Goal: Information Seeking & Learning: Learn about a topic

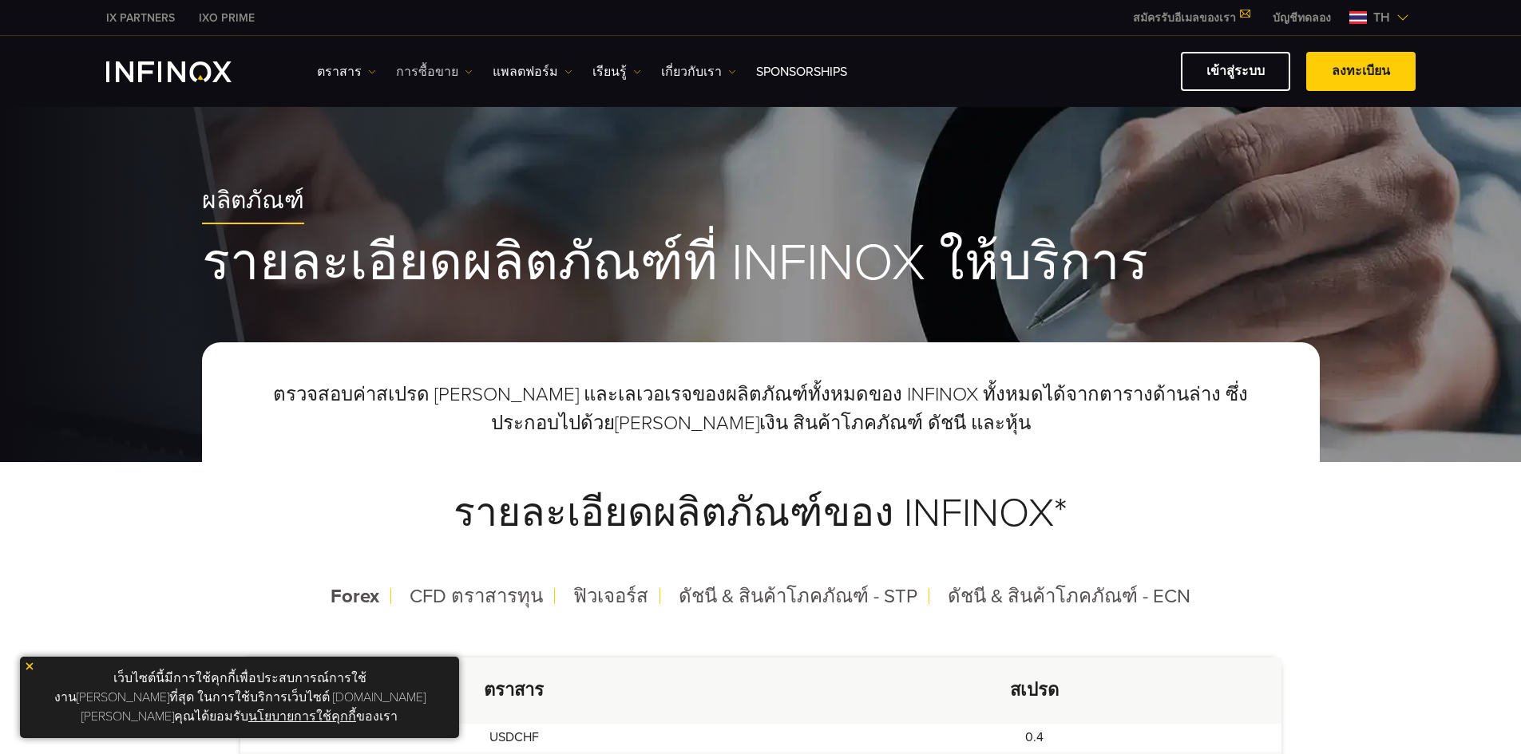
click at [465, 69] on img at bounding box center [469, 72] width 8 height 8
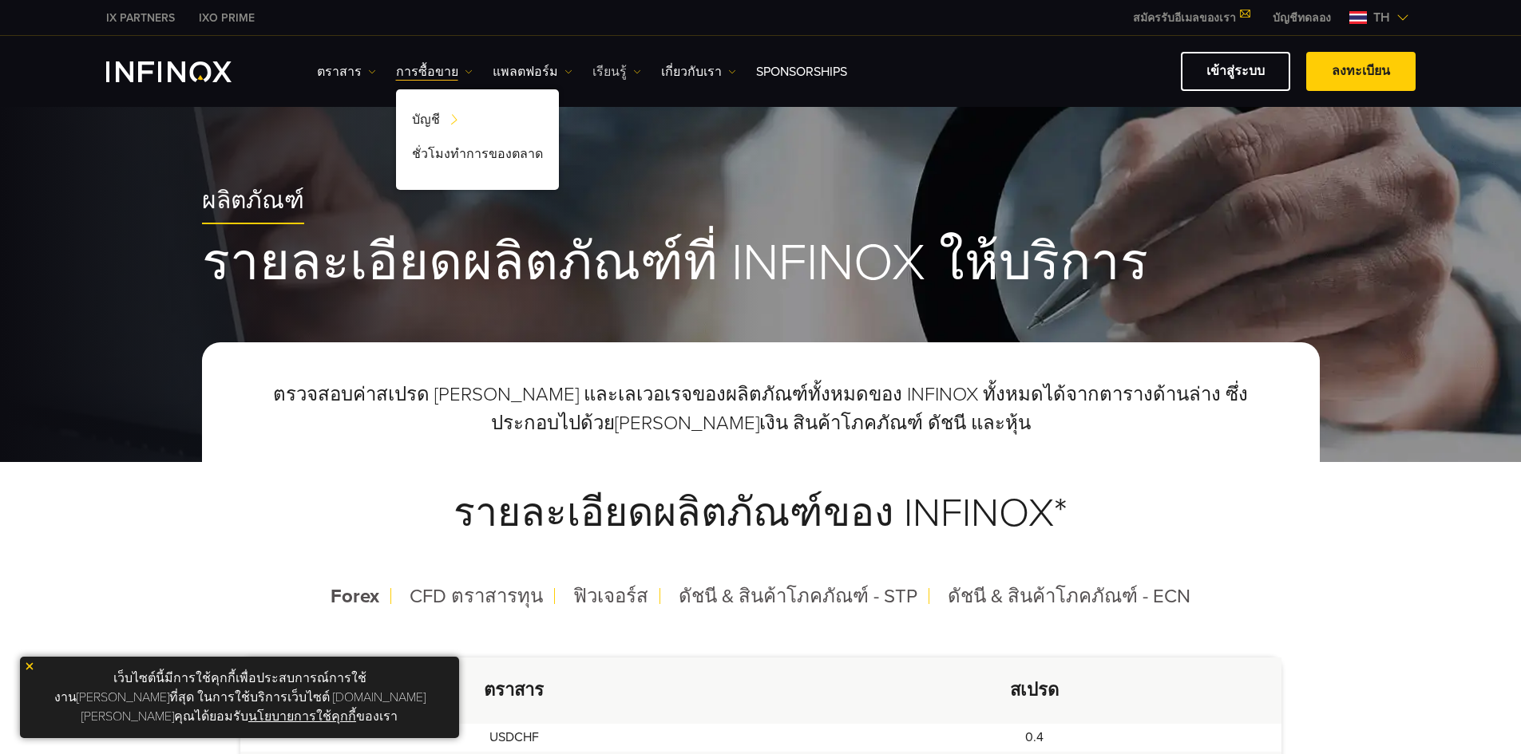
click at [611, 75] on link "เรียนรู้" at bounding box center [616, 71] width 49 height 19
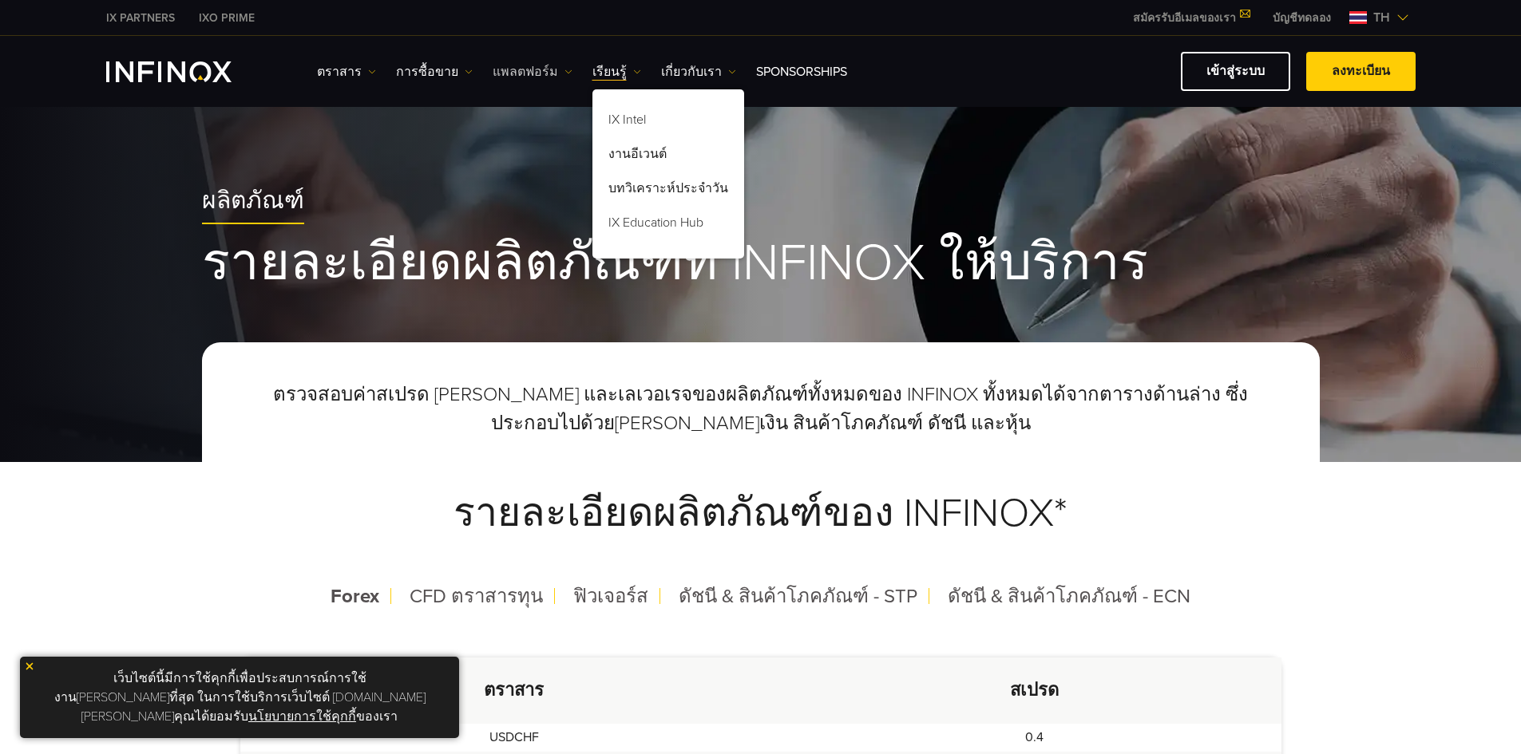
click at [548, 77] on link "แพลตฟอร์ม" at bounding box center [533, 71] width 80 height 19
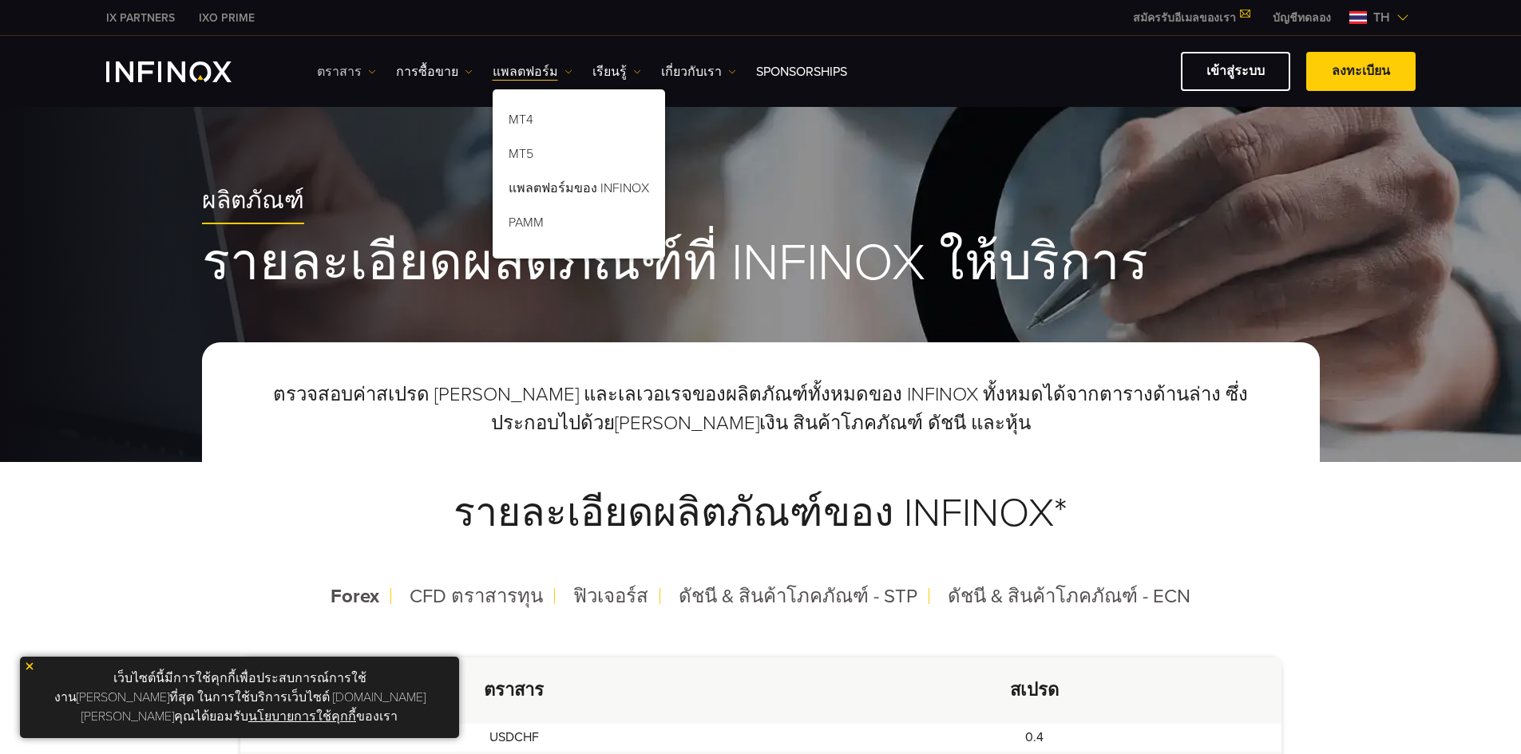
click at [368, 73] on img at bounding box center [372, 72] width 8 height 8
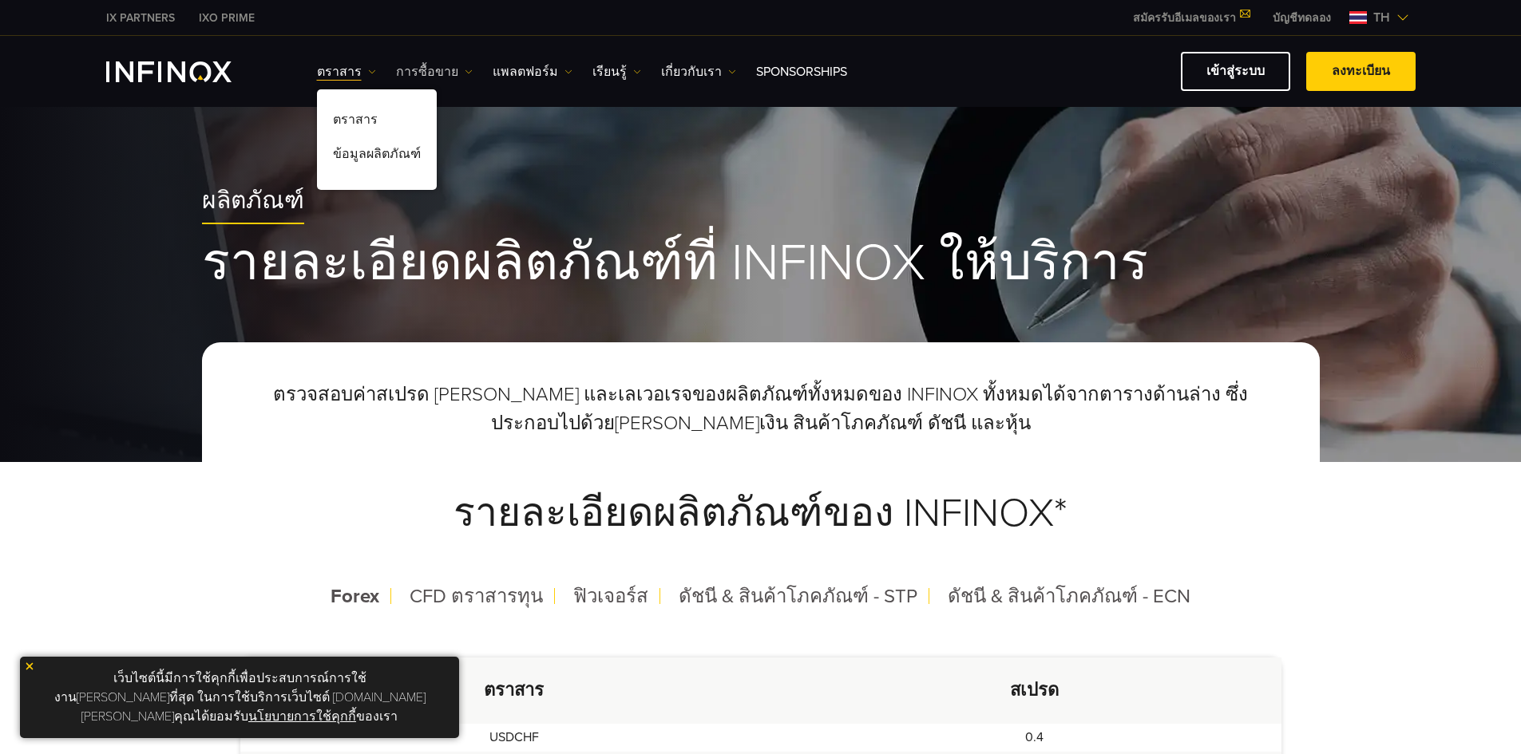
click at [457, 76] on link "การซื้อขาย" at bounding box center [434, 71] width 77 height 19
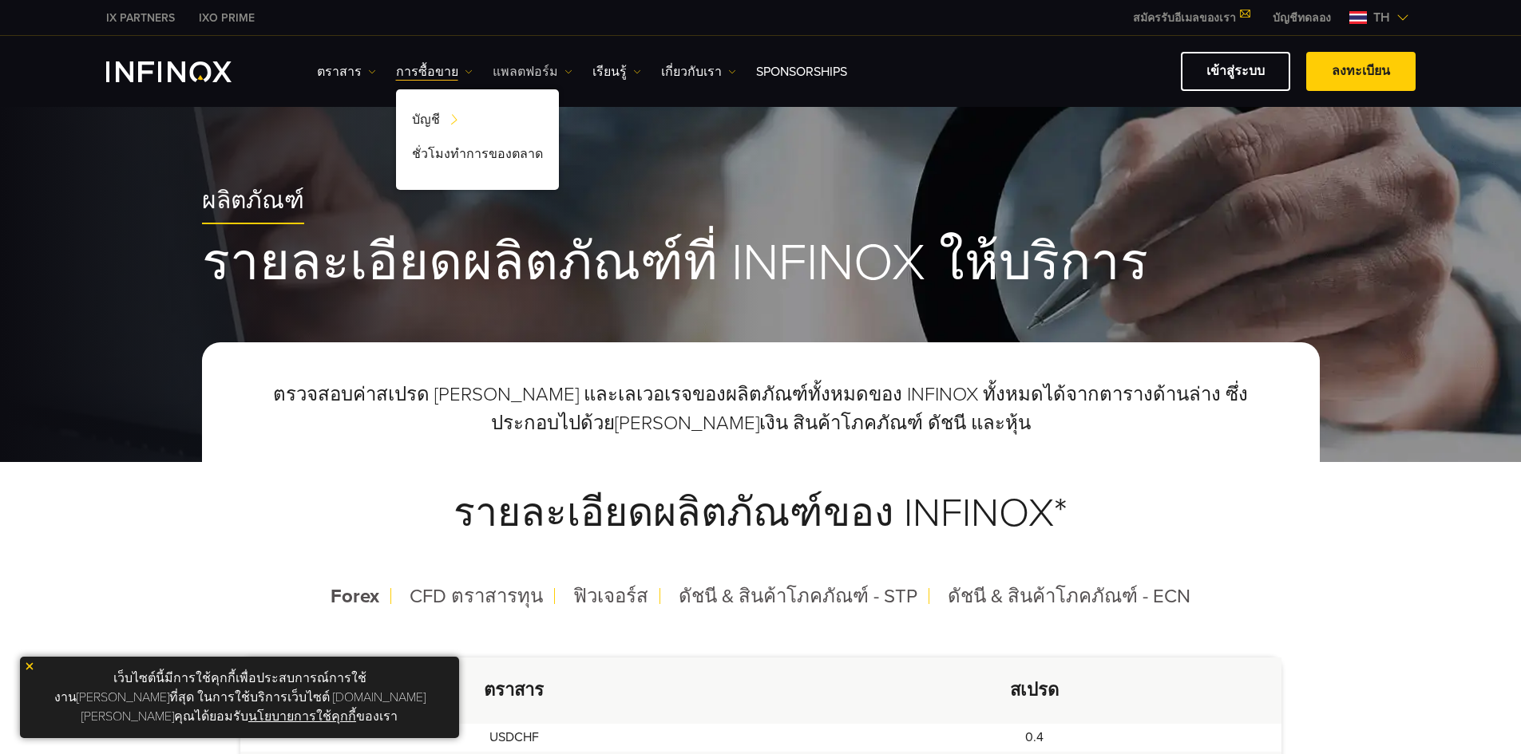
click at [564, 73] on img at bounding box center [568, 72] width 8 height 8
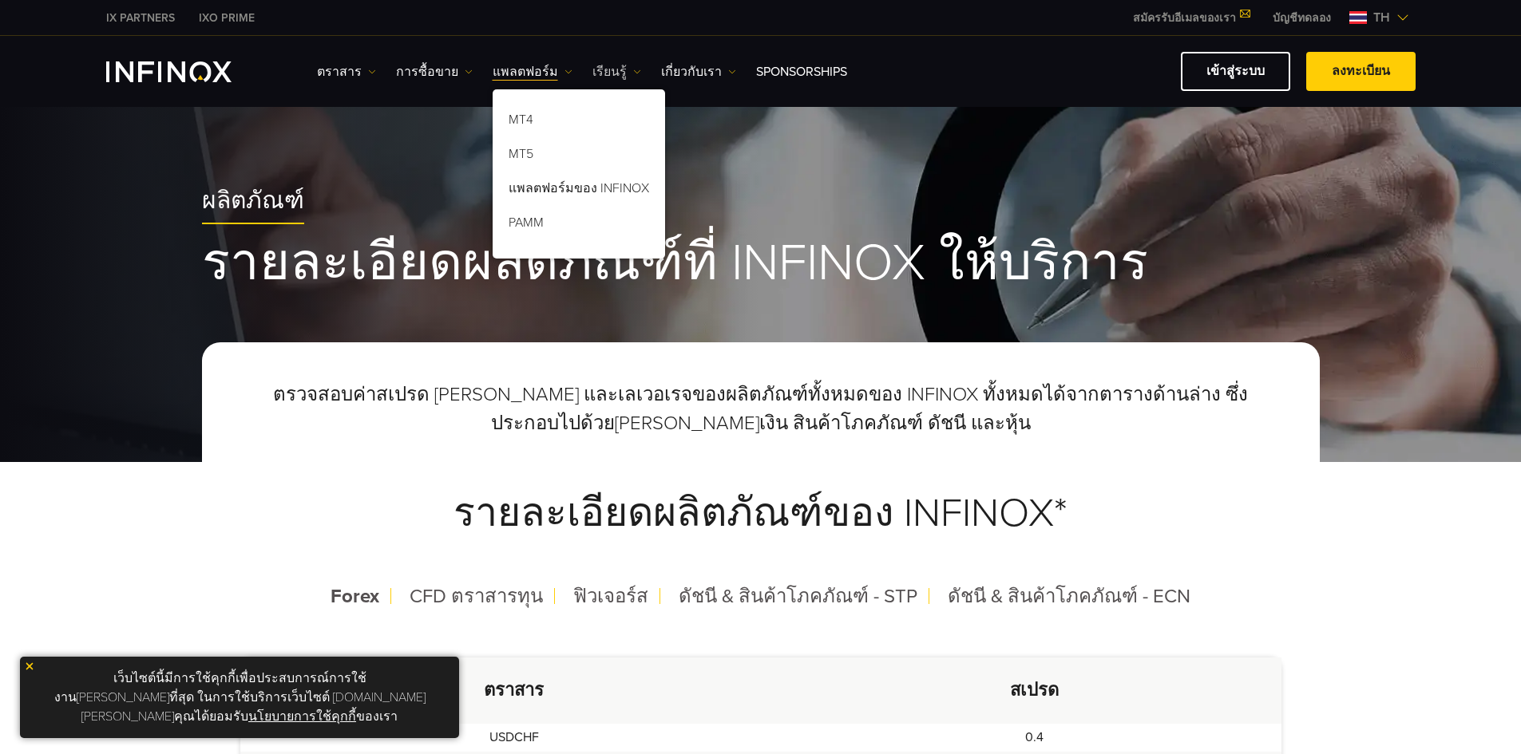
click at [619, 77] on link "เรียนรู้" at bounding box center [616, 71] width 49 height 19
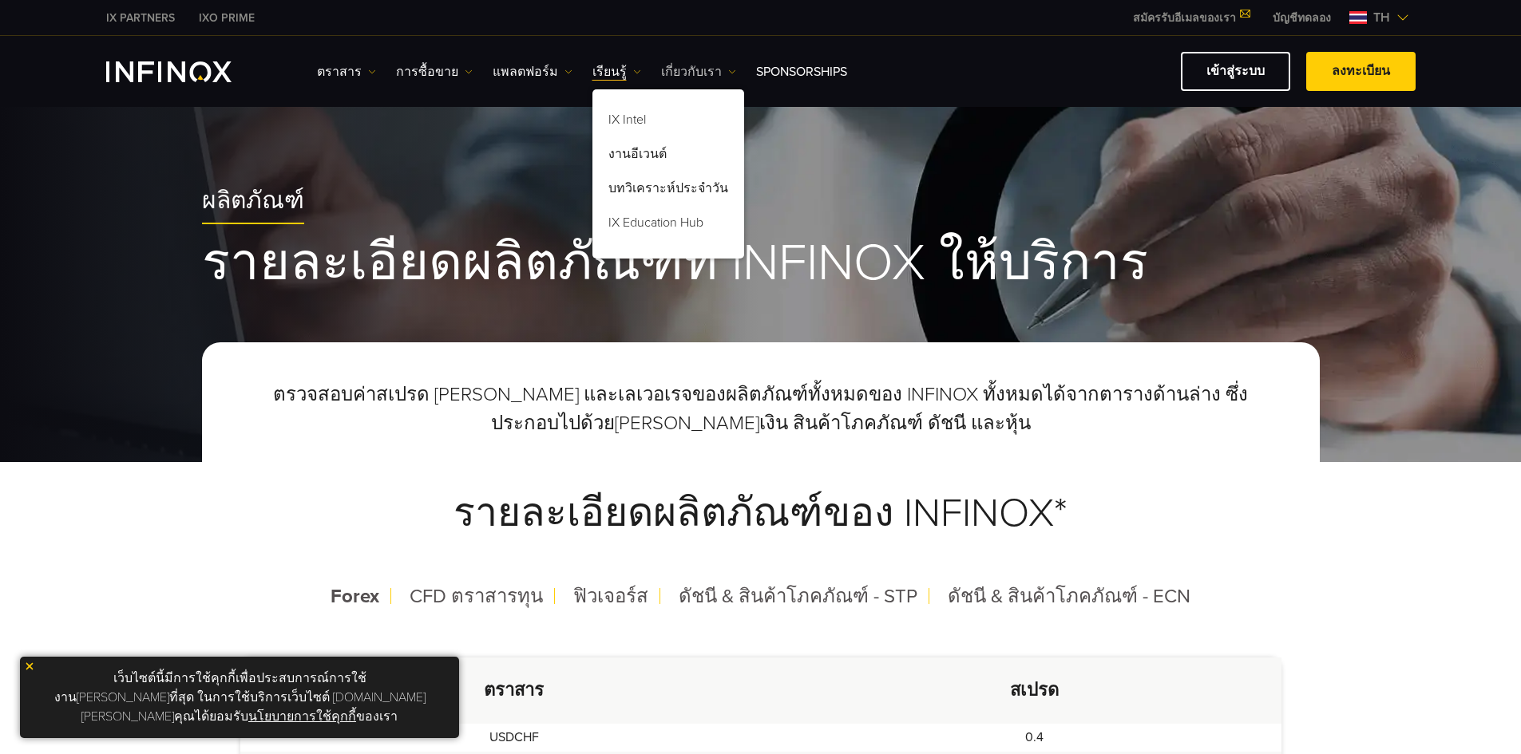
click at [728, 73] on img at bounding box center [732, 72] width 8 height 8
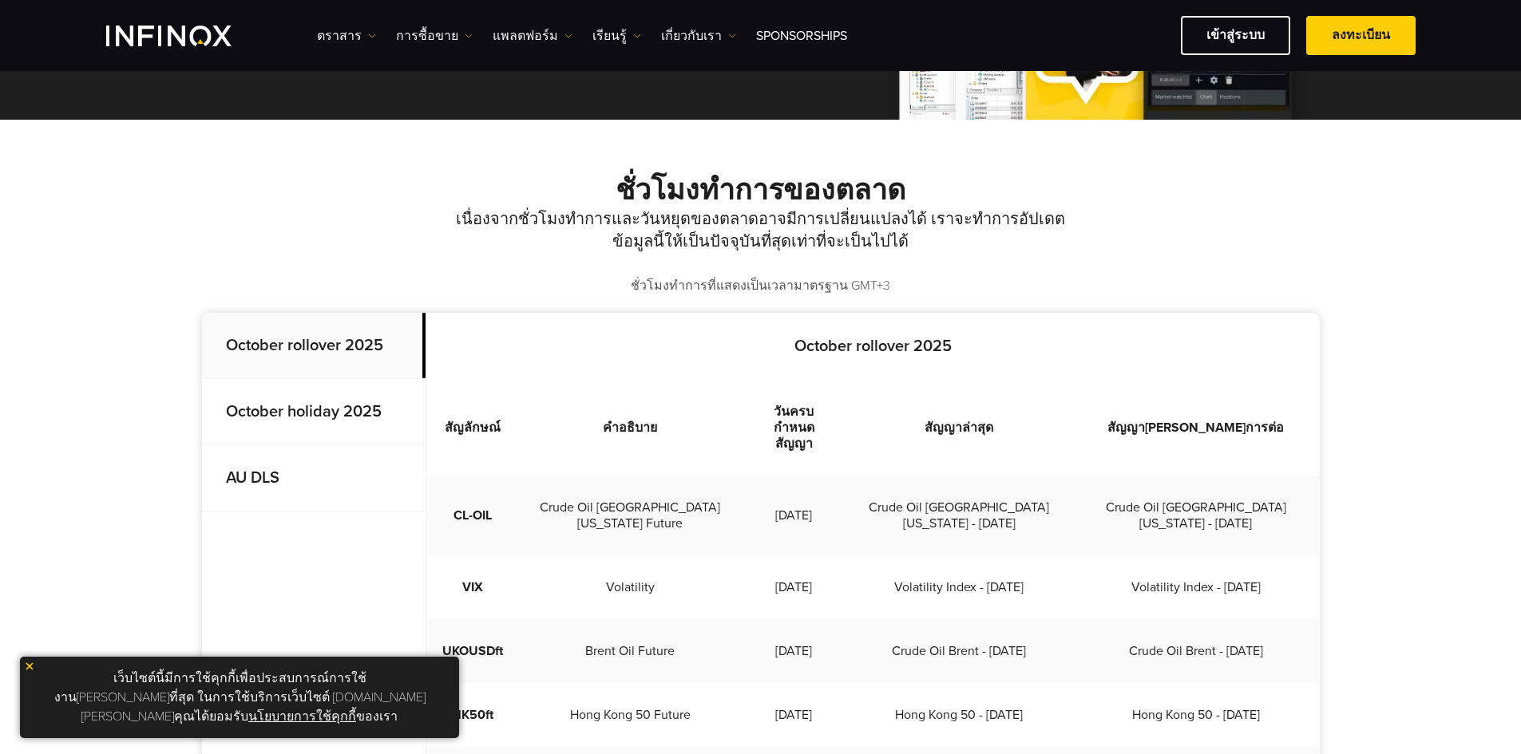
scroll to position [371, 0]
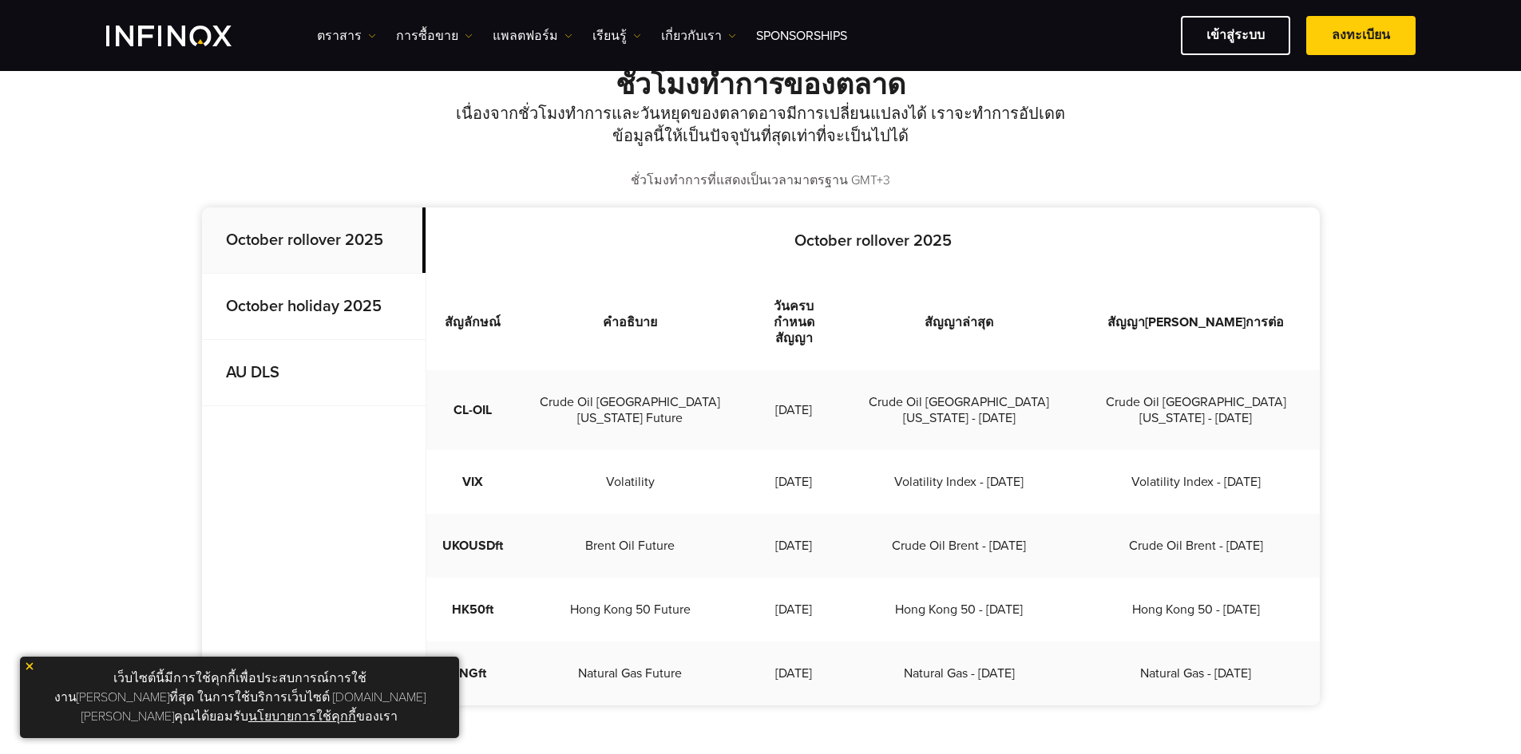
click at [272, 307] on strong "October holiday 2025" at bounding box center [304, 306] width 156 height 19
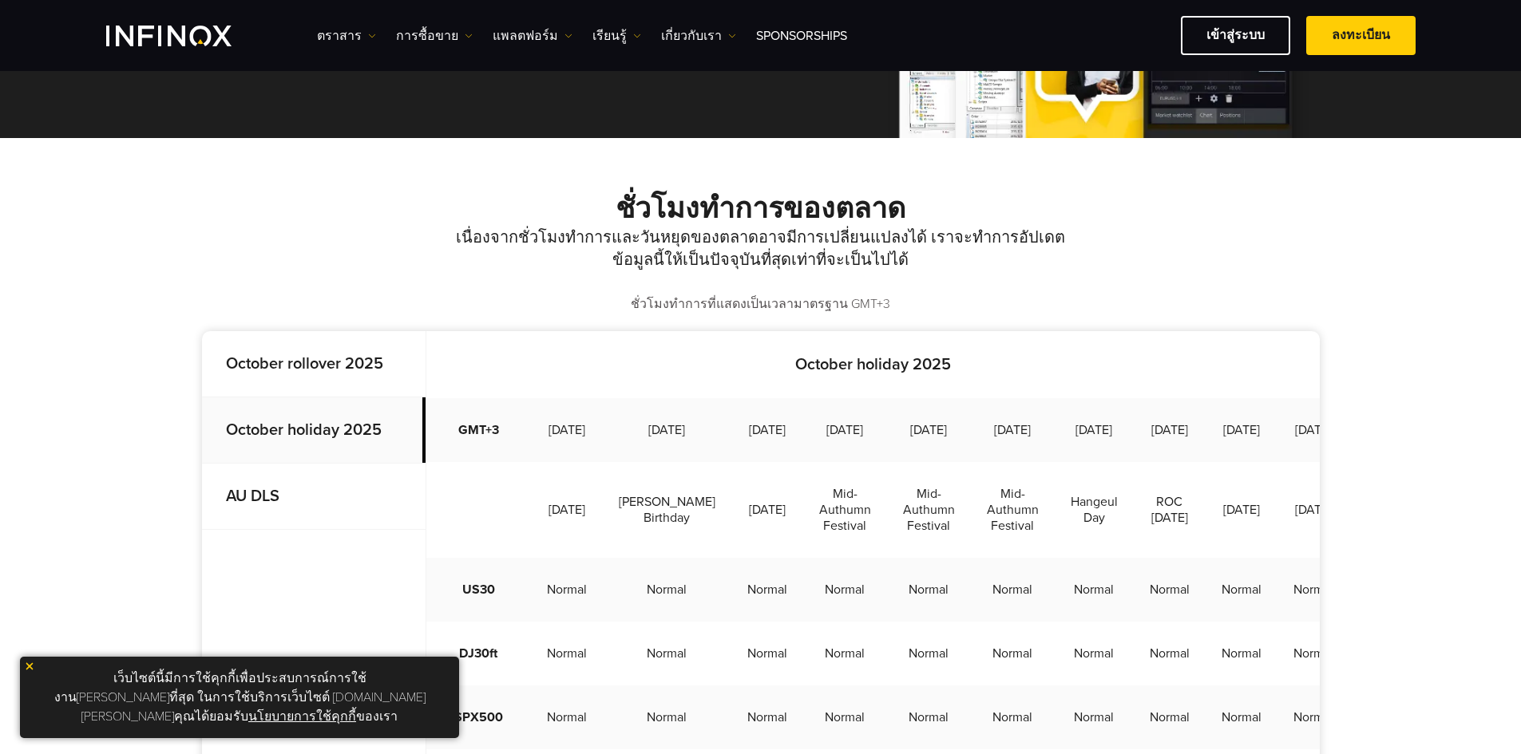
scroll to position [451, 0]
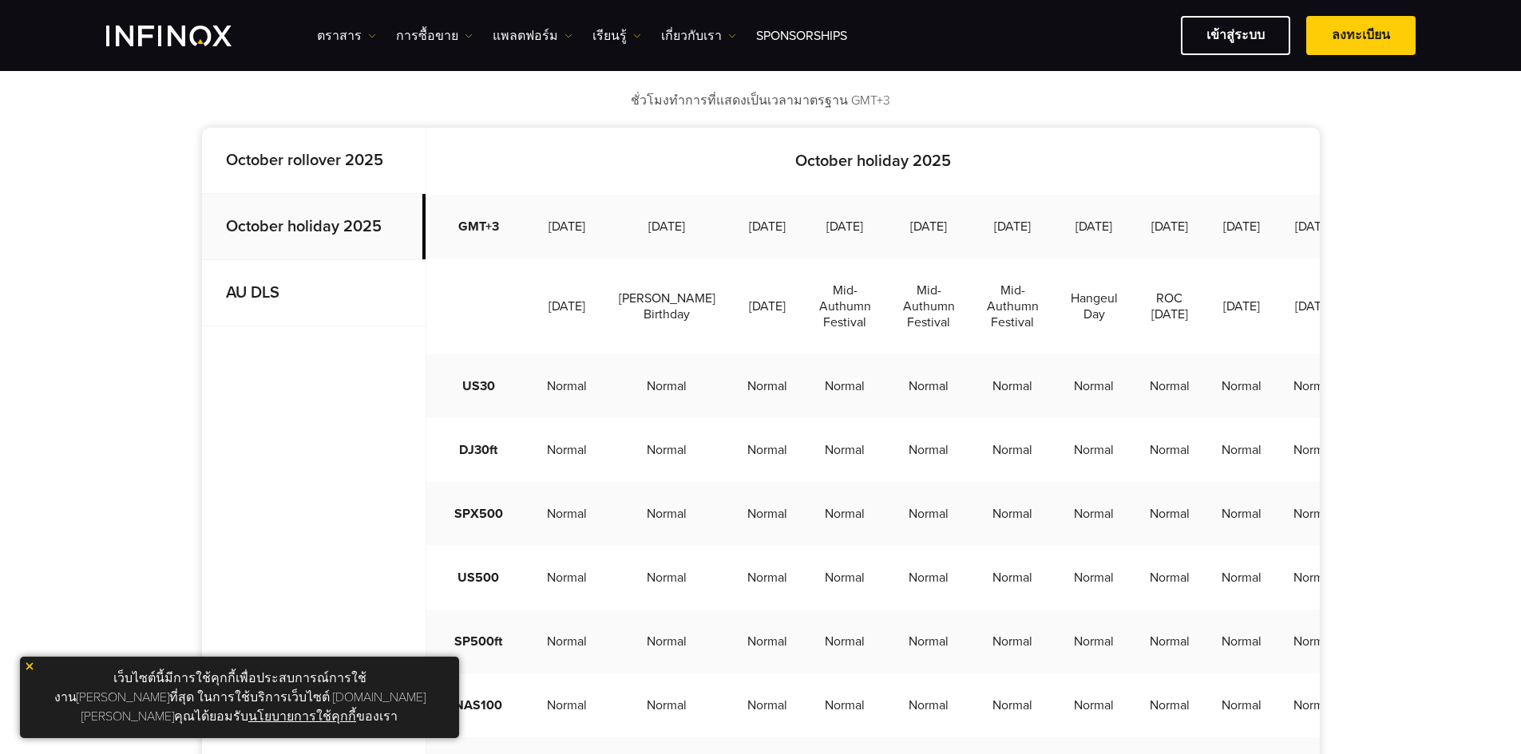
click at [259, 309] on p "AU DLS" at bounding box center [314, 293] width 224 height 66
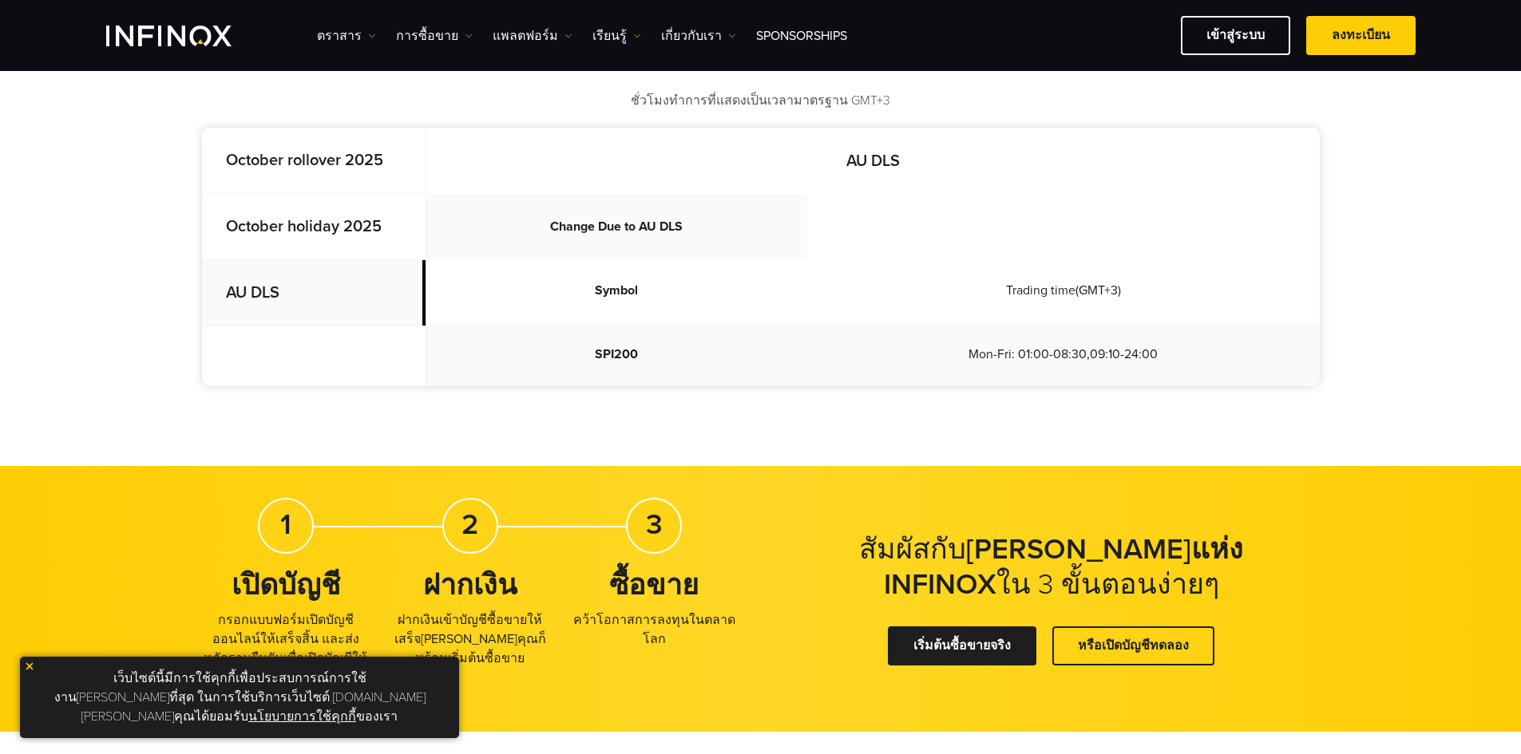
click at [296, 233] on strong "October holiday 2025" at bounding box center [304, 226] width 156 height 19
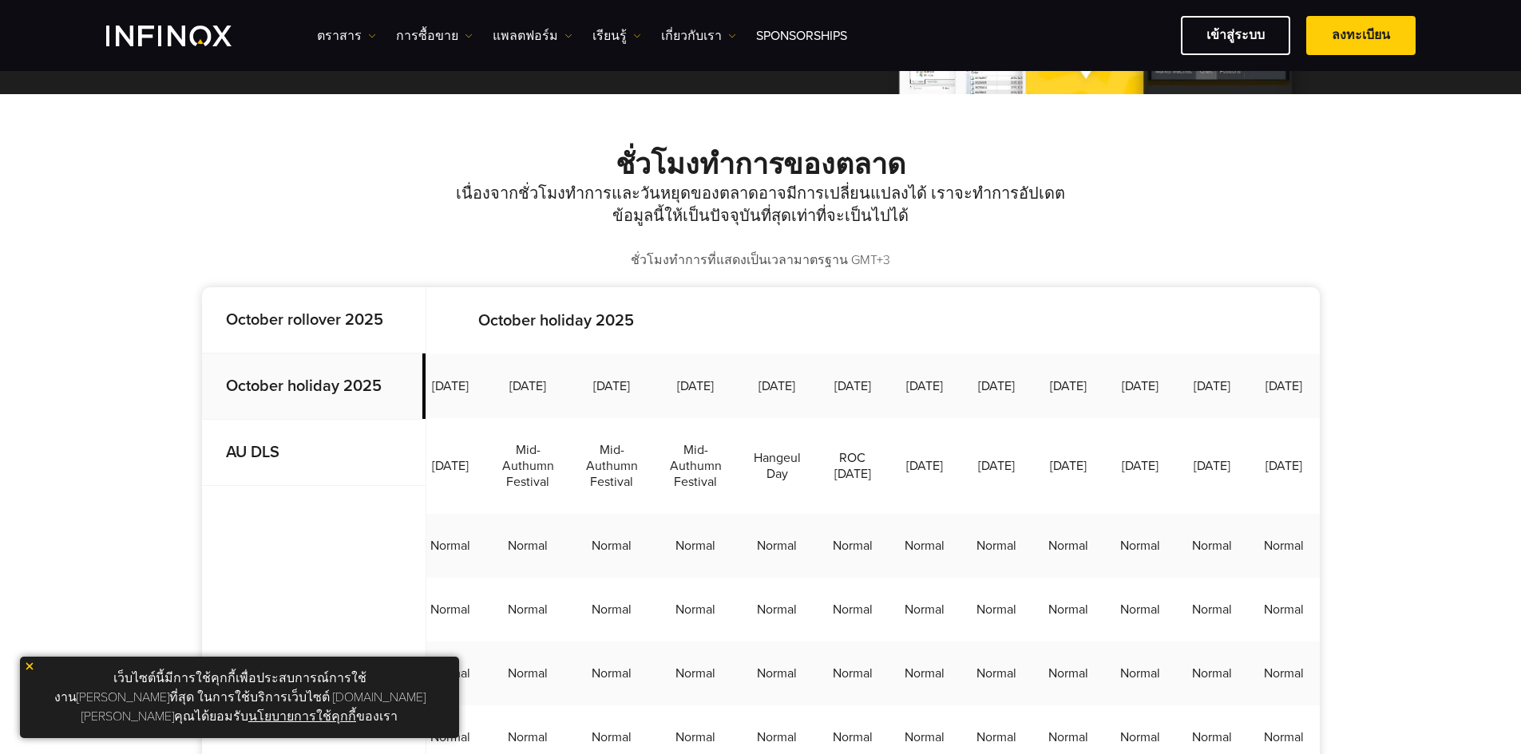
scroll to position [0, 394]
drag, startPoint x: 1092, startPoint y: 401, endPoint x: 1222, endPoint y: 398, distance: 130.1
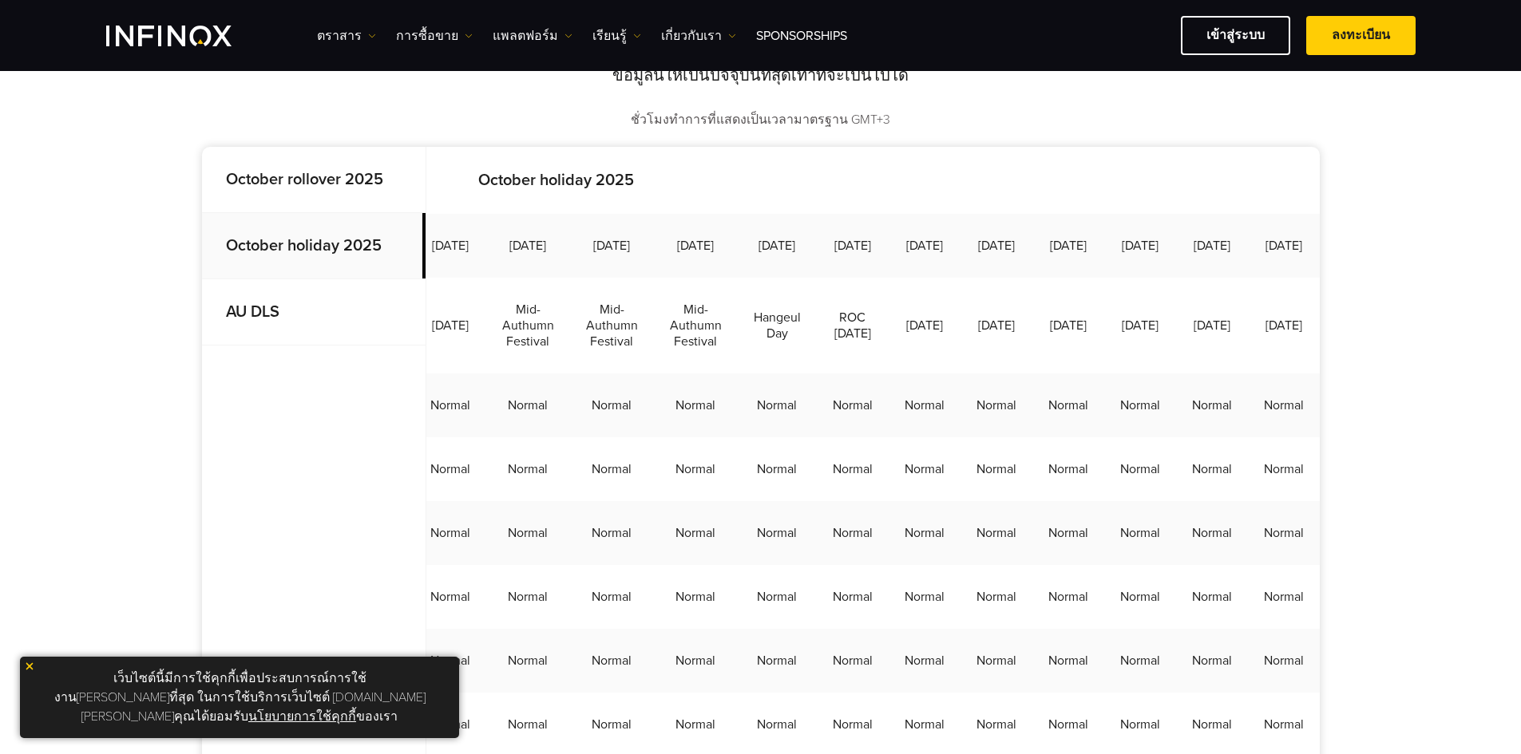
scroll to position [531, 0]
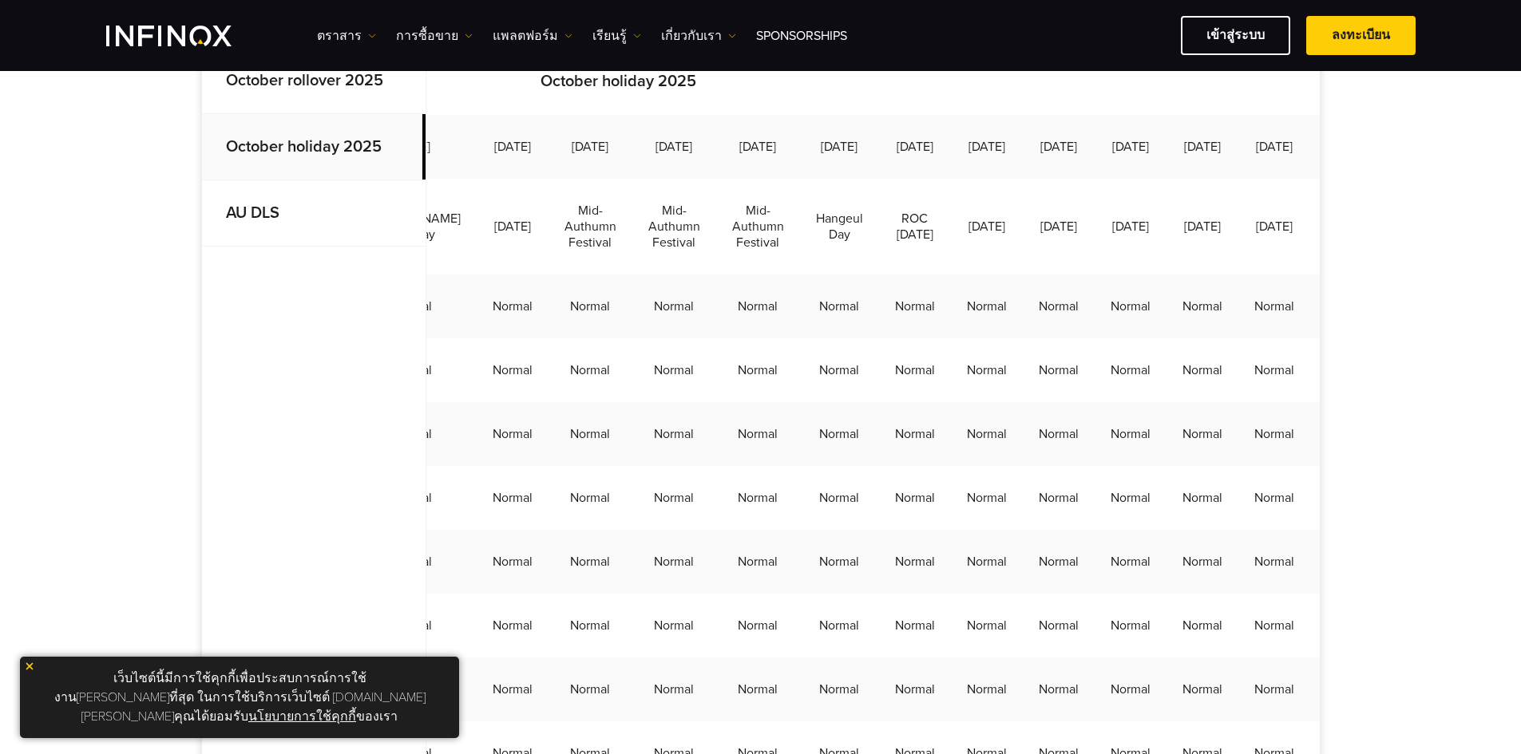
drag, startPoint x: 948, startPoint y: 291, endPoint x: 869, endPoint y: 288, distance: 79.1
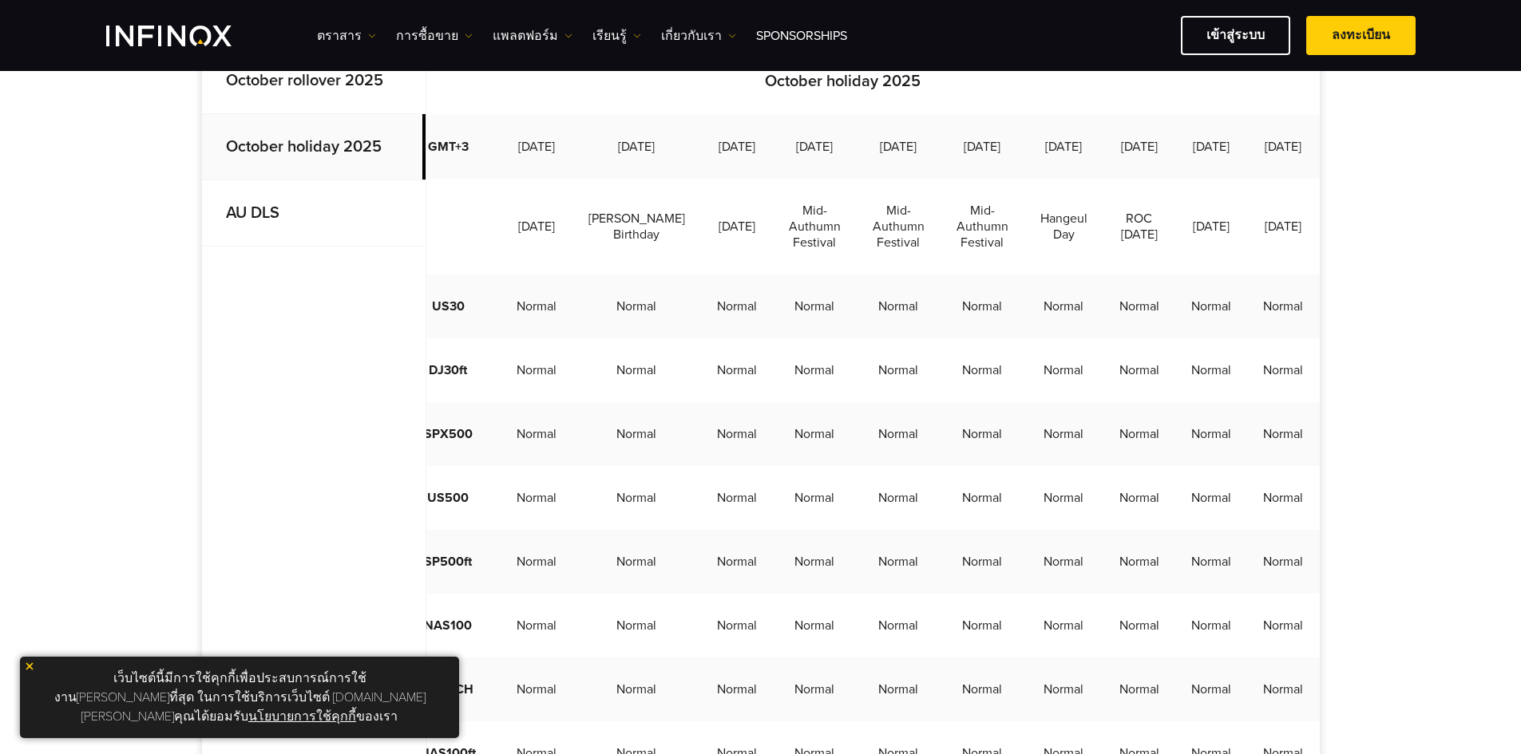
scroll to position [0, 0]
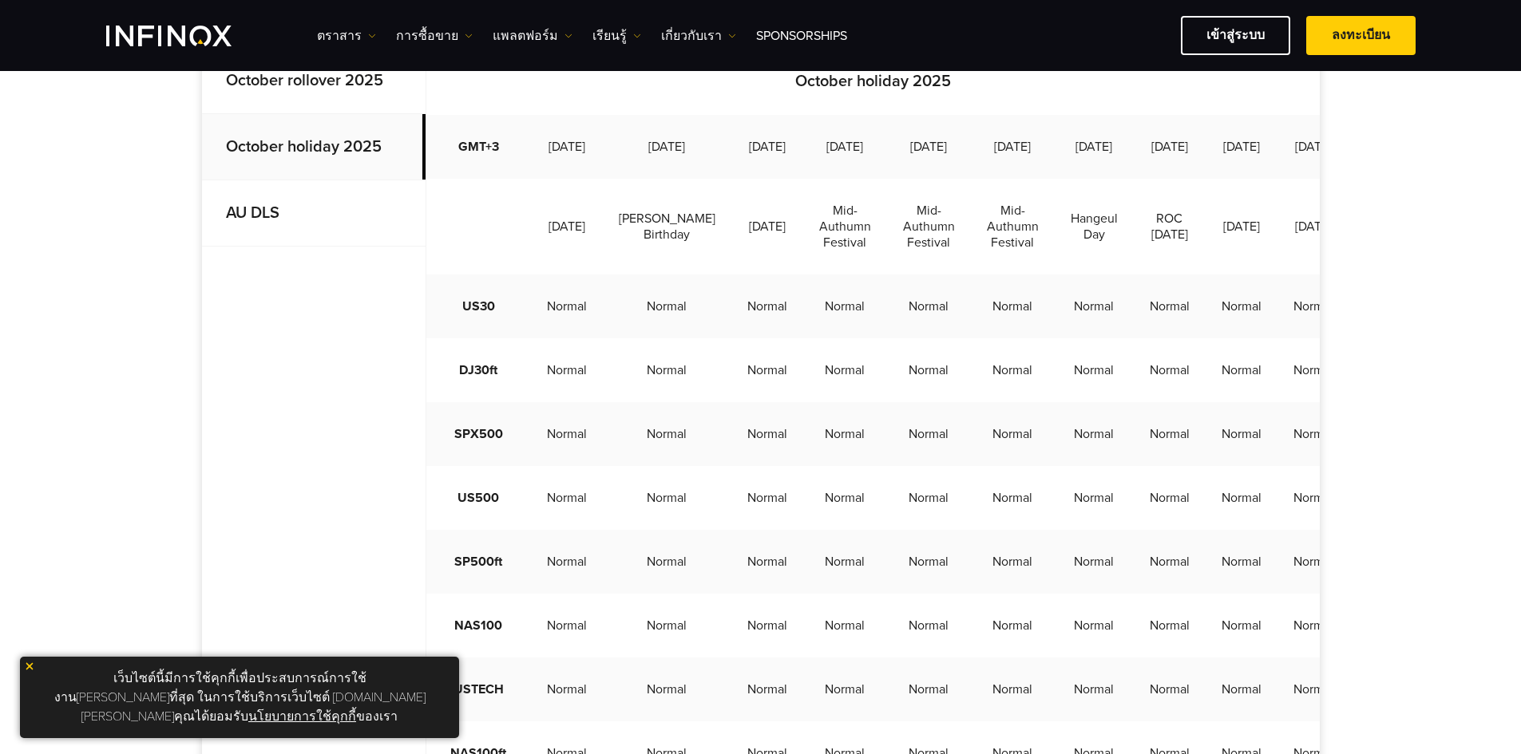
drag, startPoint x: 869, startPoint y: 288, endPoint x: 674, endPoint y: 291, distance: 195.6
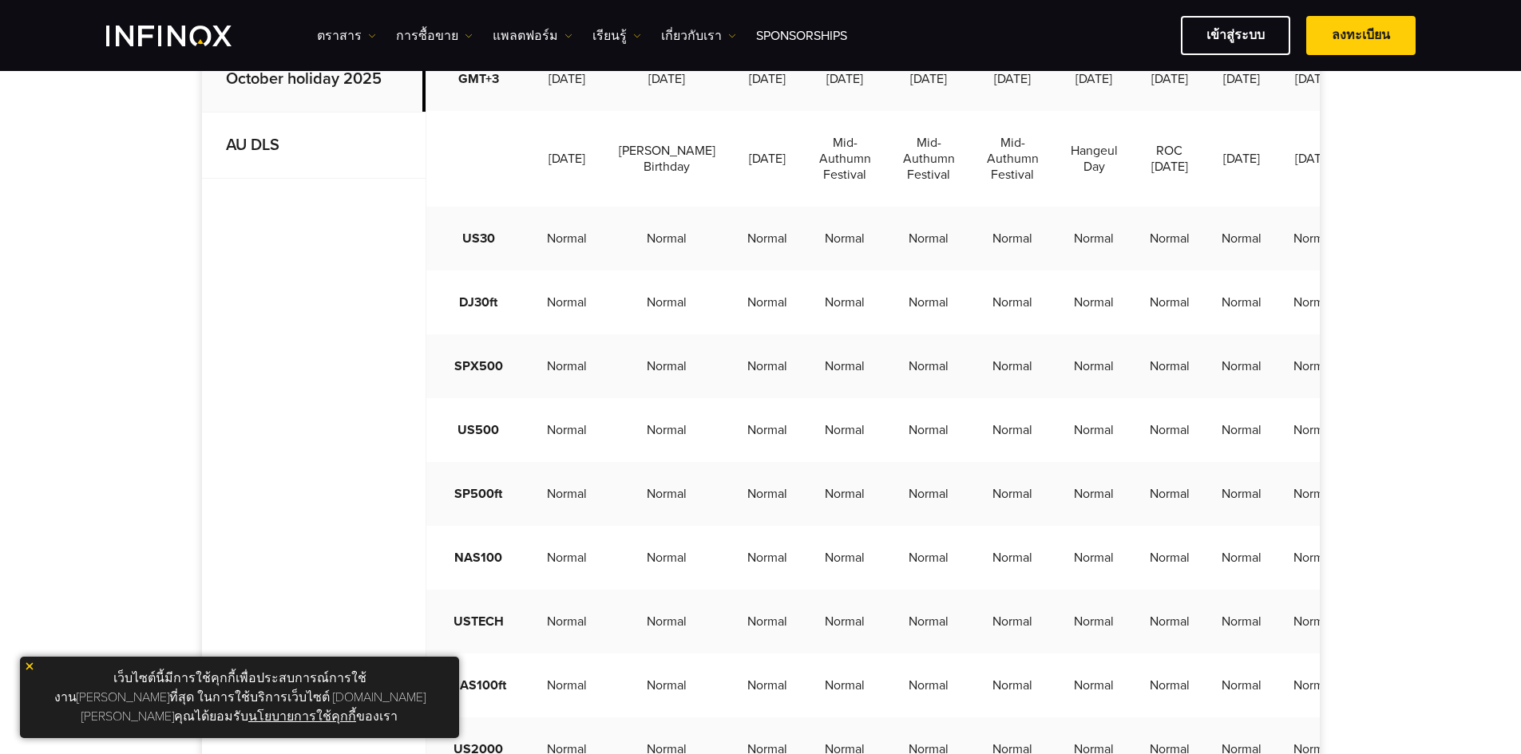
scroll to position [691, 0]
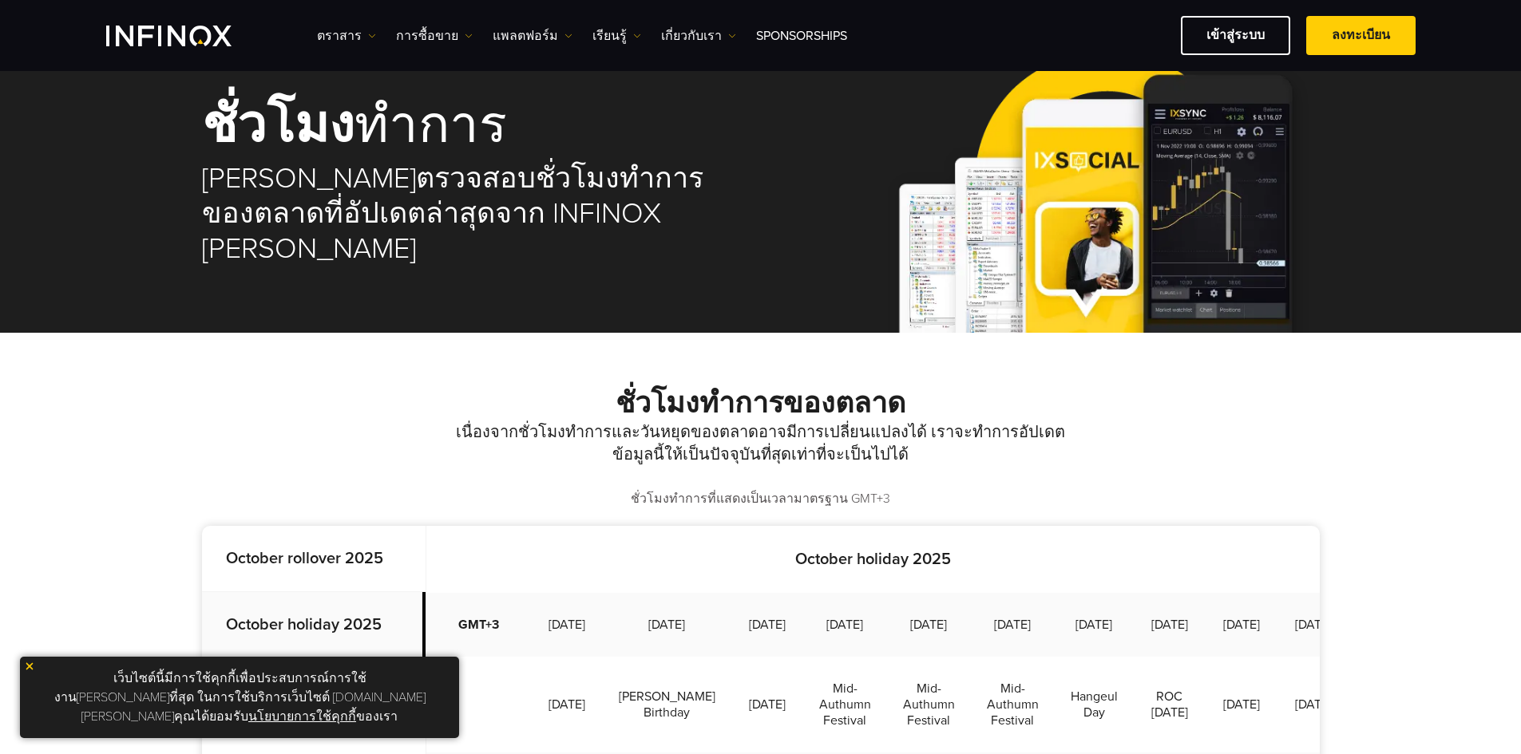
scroll to position [52, 0]
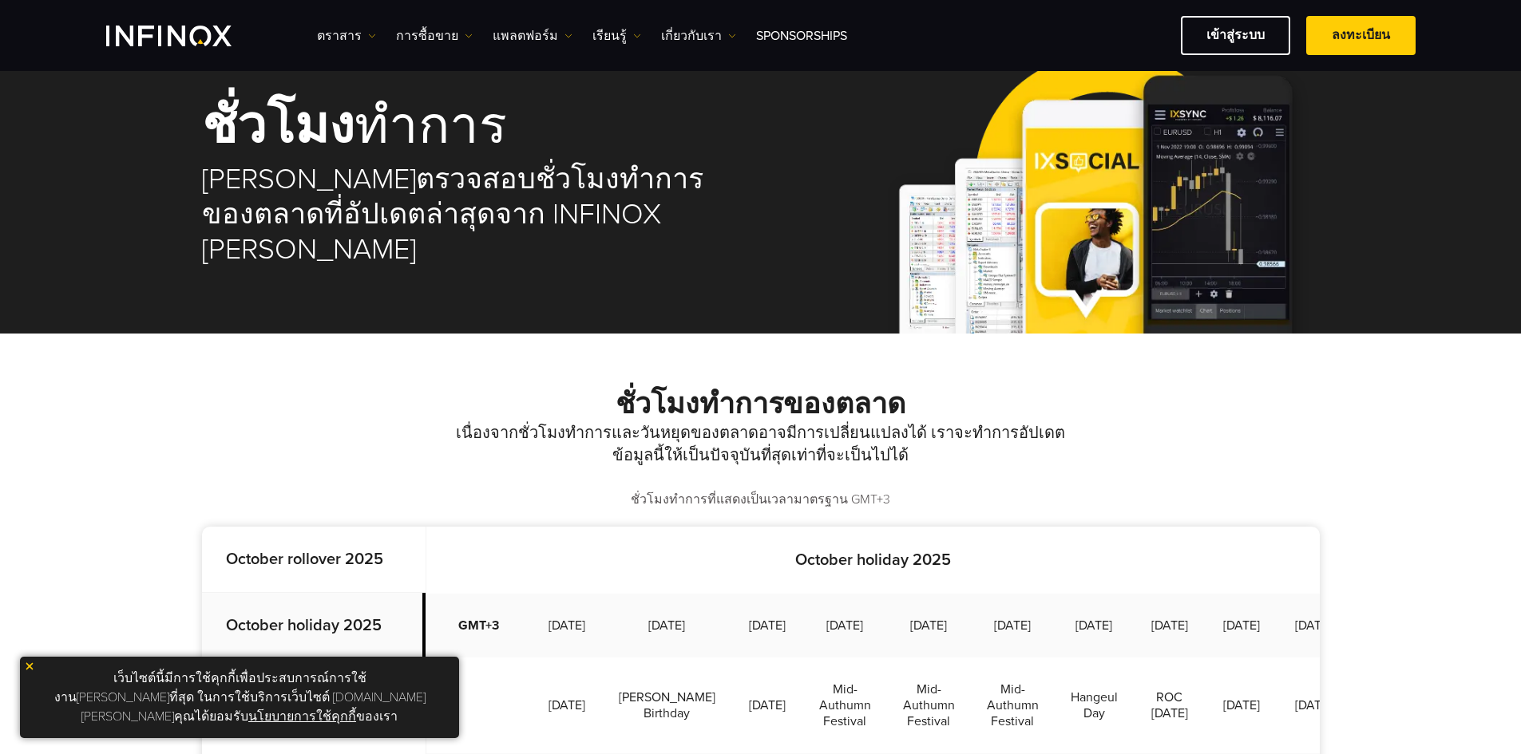
click at [312, 562] on strong "October rollover 2025" at bounding box center [304, 559] width 157 height 19
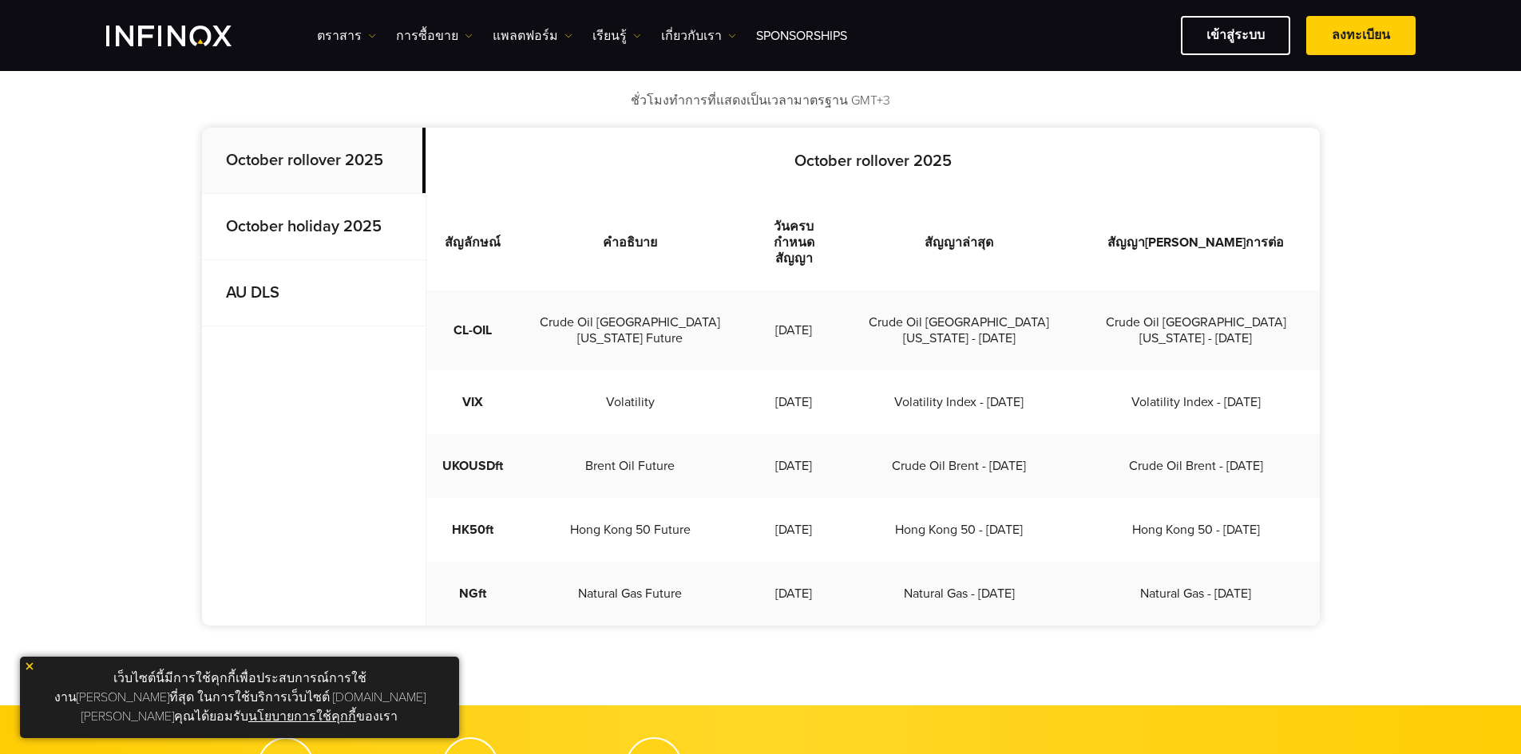
scroll to position [291, 0]
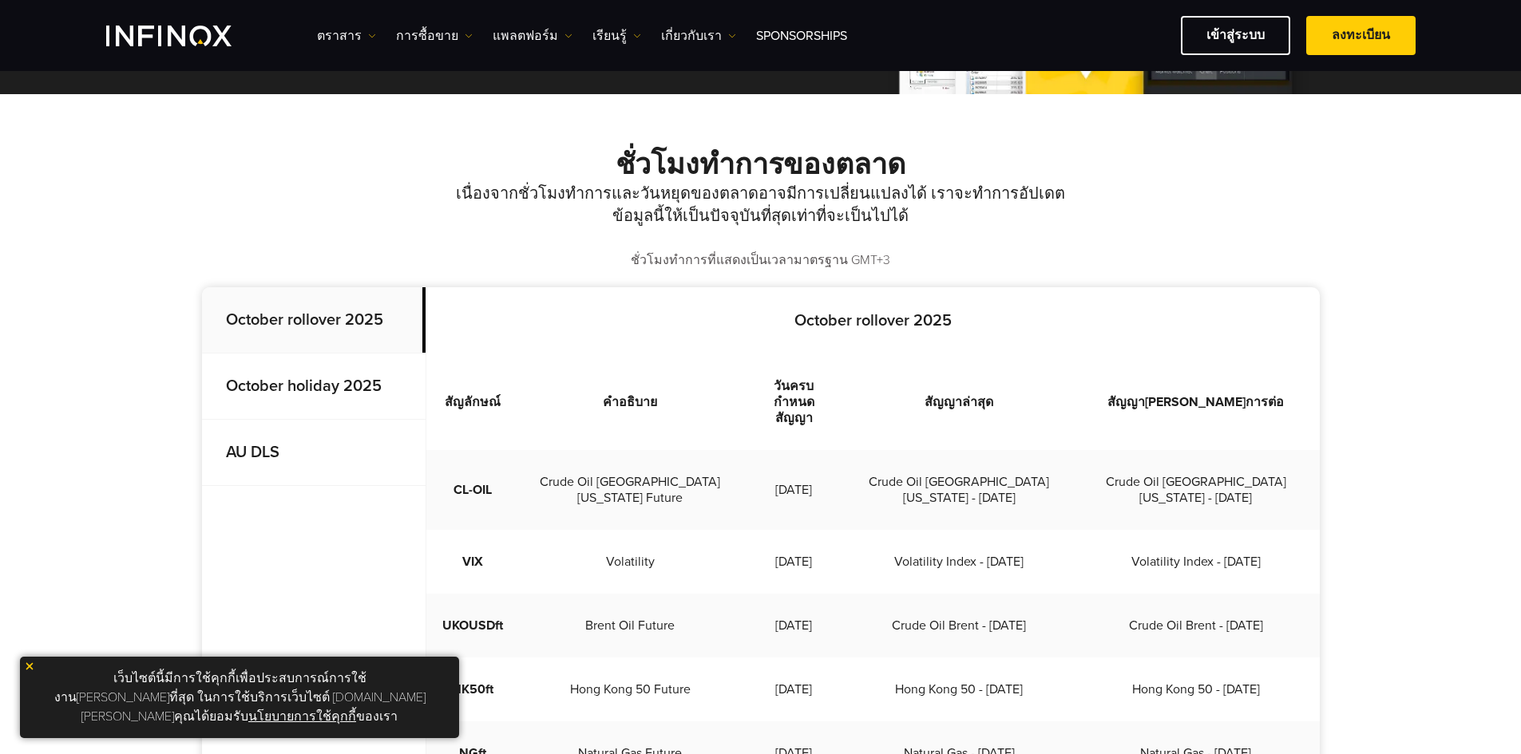
click at [789, 334] on div "October rollover 2025 สัญลักษณ์ คำอธิบาย วันครบกำหนดสัญญา สัญญาล่าสุด สัญญาดำเน…" at bounding box center [872, 536] width 893 height 498
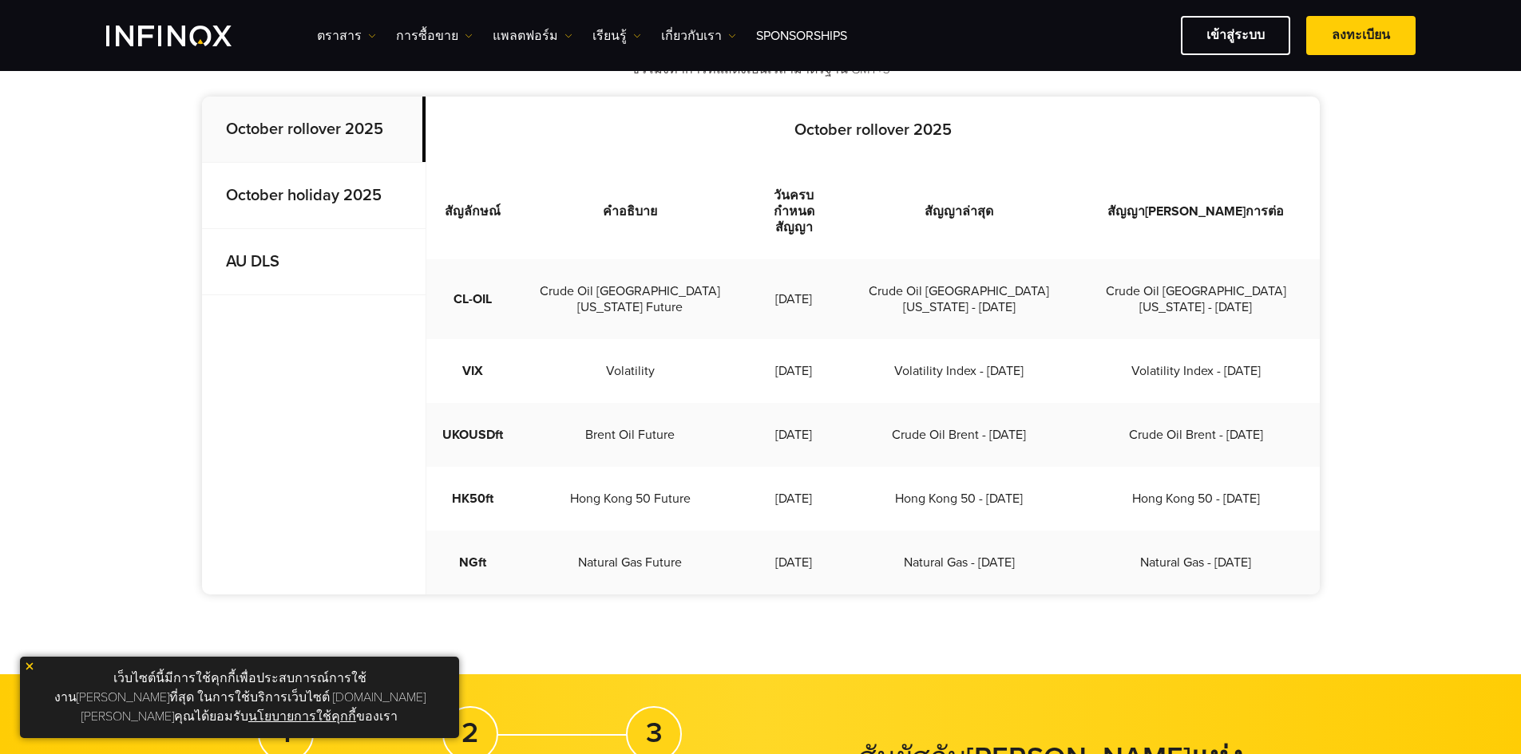
scroll to position [531, 0]
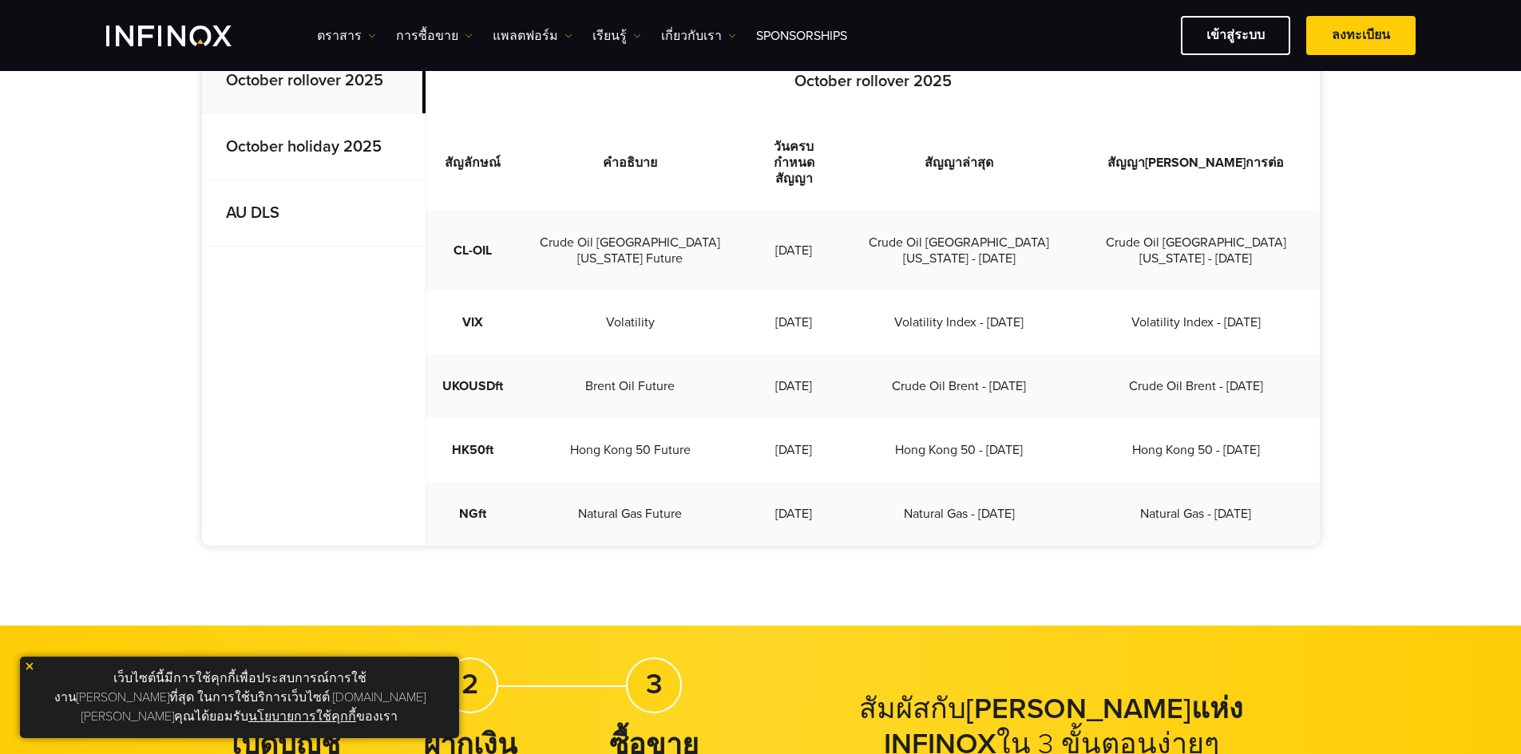
click at [81, 294] on div "ชั่วโมงทำการของตลาด เนื่องจากชั่วโมงทำการและวันหยุดของตลาดอาจมีการเปลี่ยนแปลงได…" at bounding box center [760, 240] width 1521 height 771
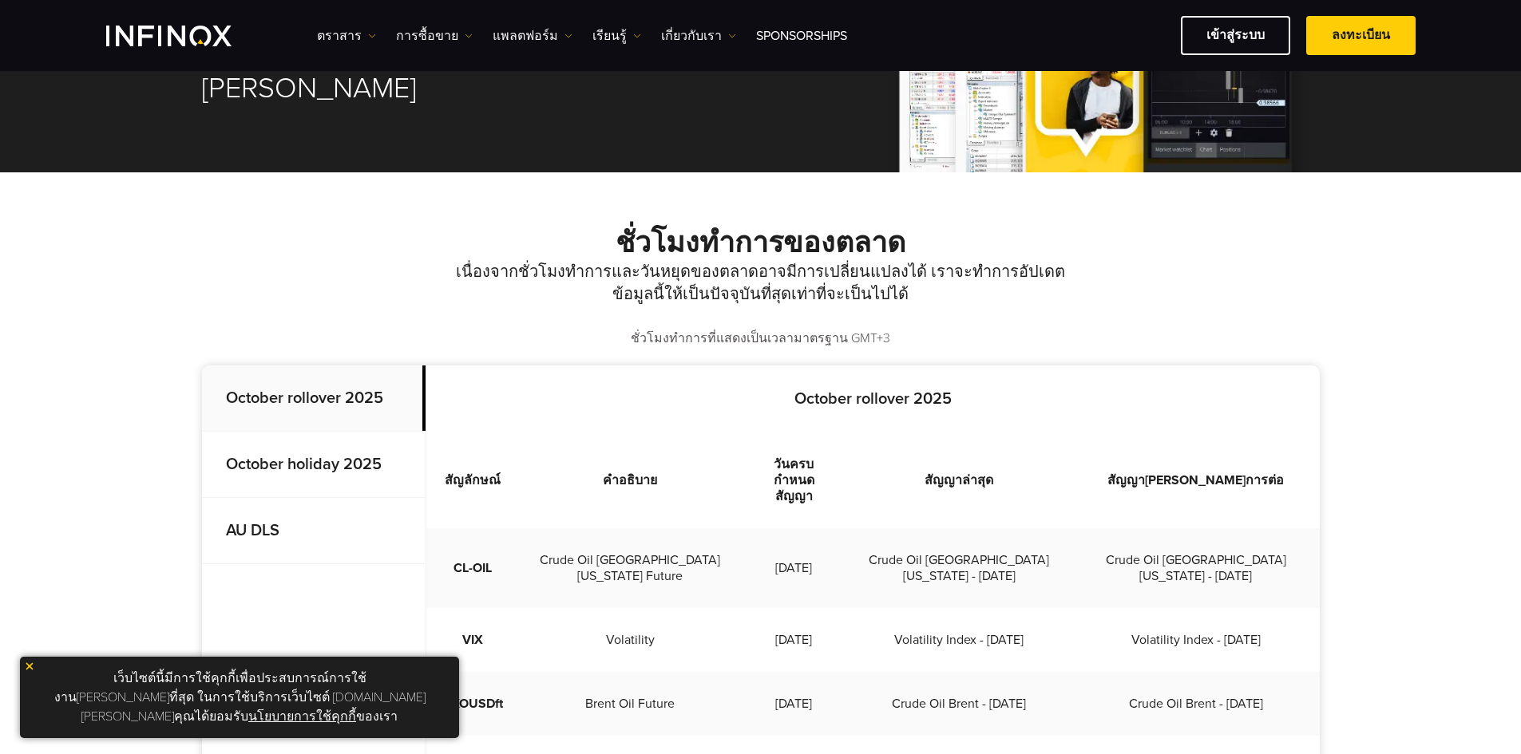
scroll to position [212, 0]
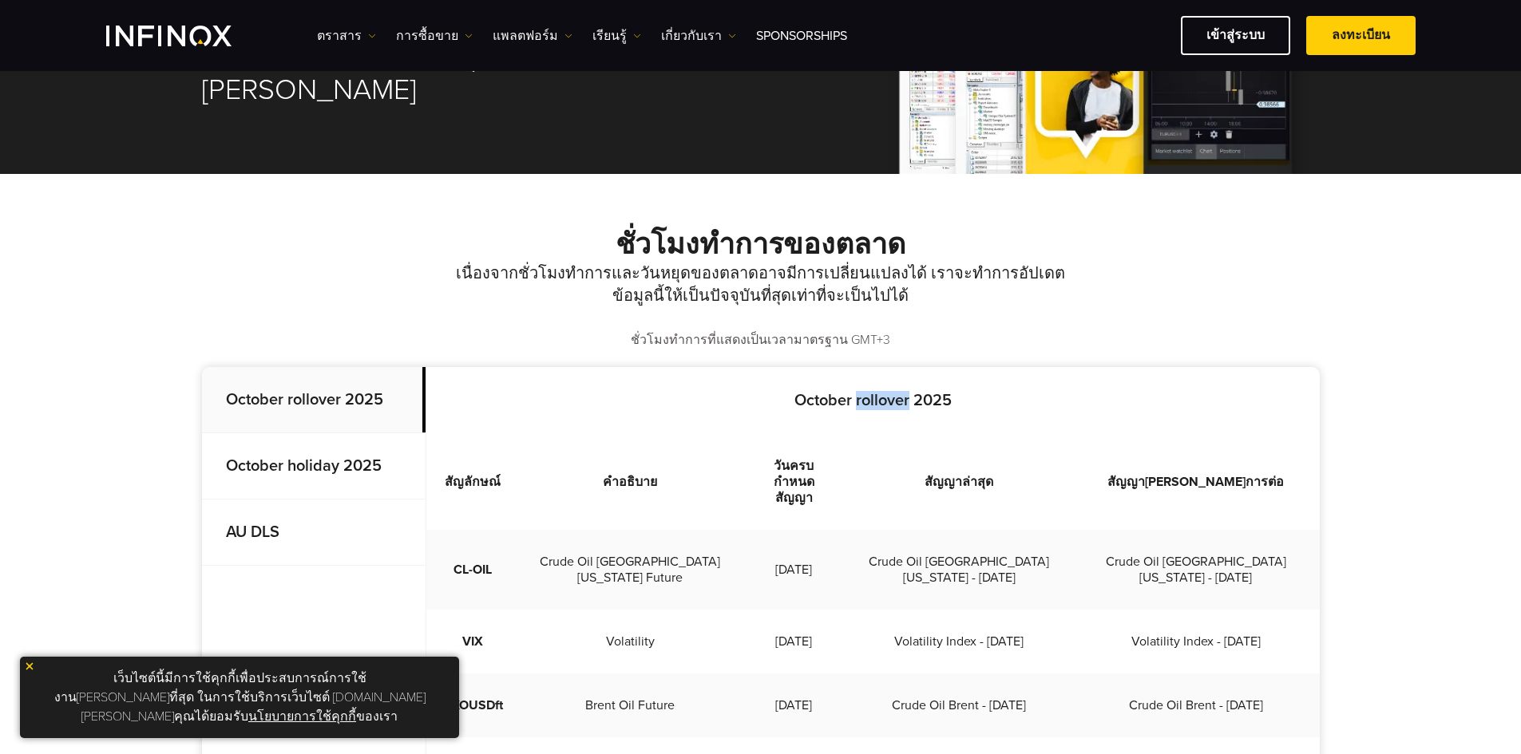
drag, startPoint x: 857, startPoint y: 400, endPoint x: 910, endPoint y: 400, distance: 52.7
click at [910, 400] on strong "October rollover 2025" at bounding box center [872, 400] width 157 height 19
copy strong "rollover"
click at [912, 376] on div "October rollover 2025 สัญลักษณ์ คำอธิบาย วันครบกำหนดสัญญา สัญญาล่าสุด สัญญาดำเน…" at bounding box center [872, 616] width 893 height 498
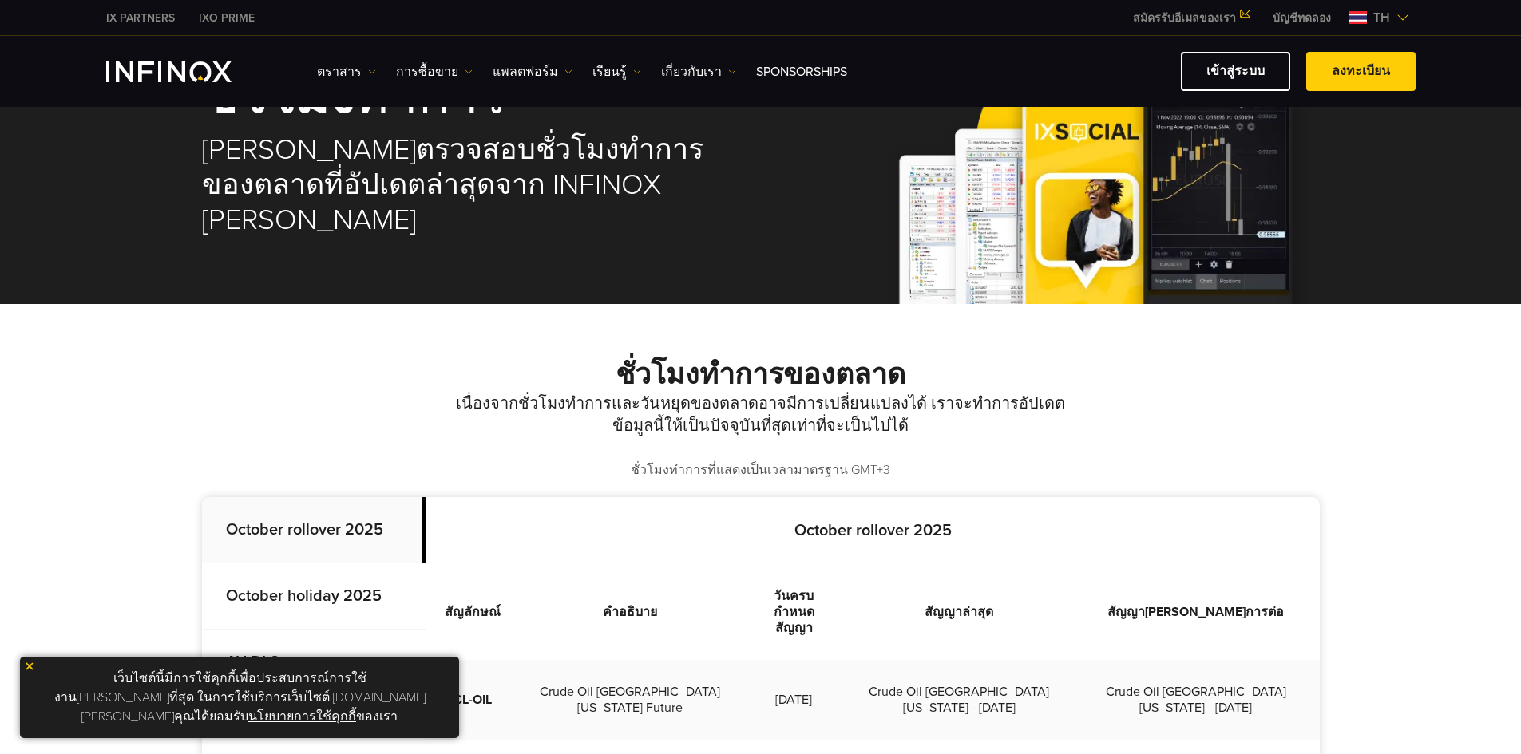
scroll to position [0, 0]
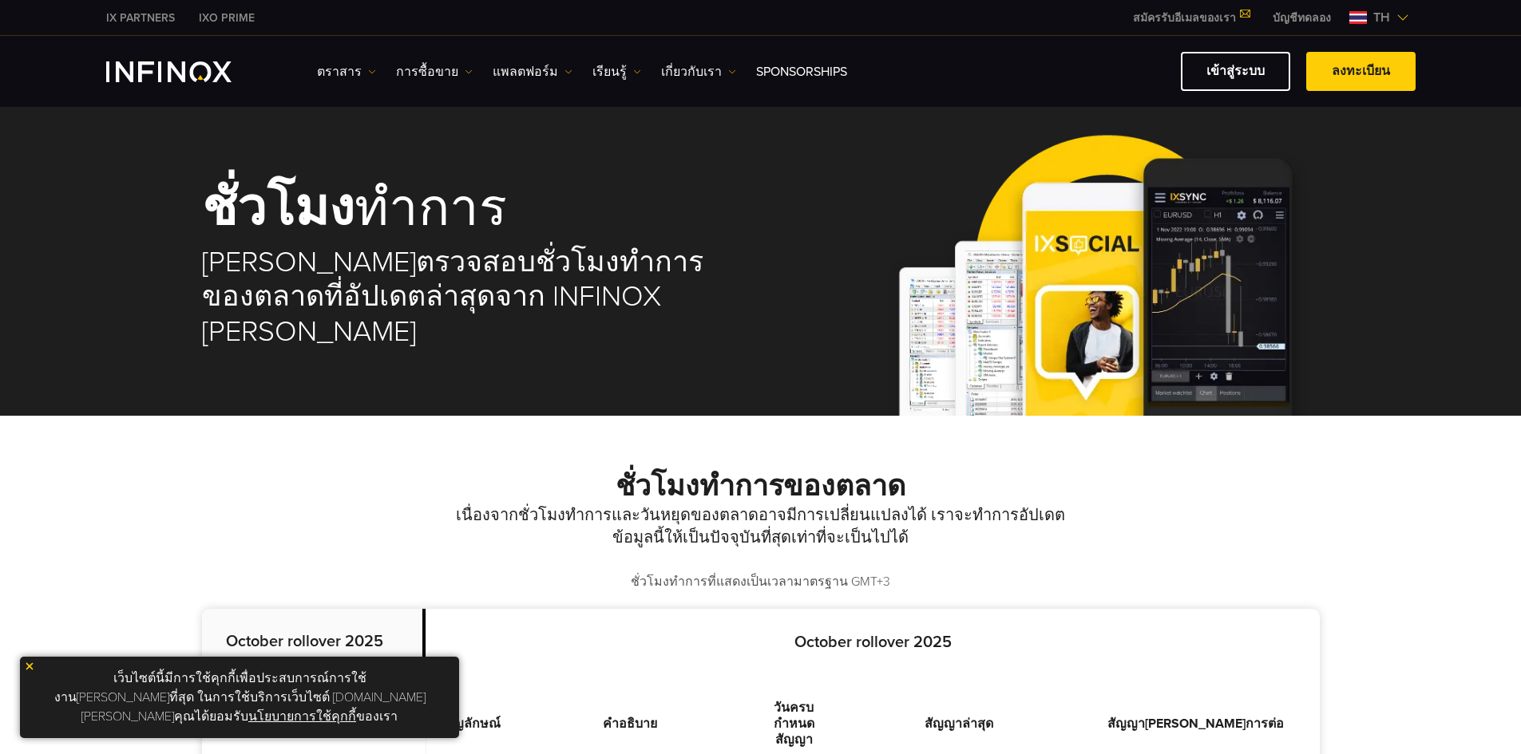
click at [1389, 18] on span "th" at bounding box center [1382, 17] width 30 height 19
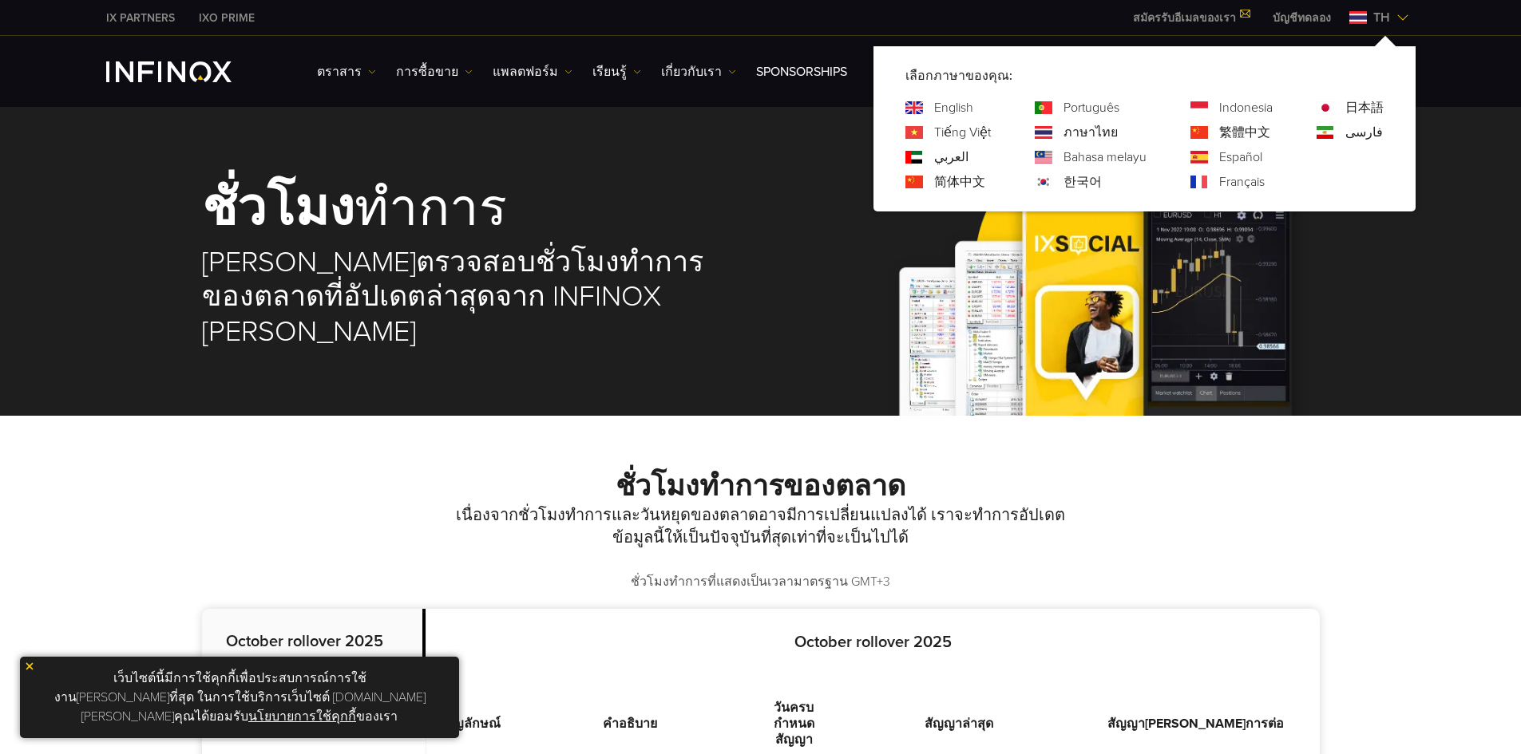
click at [962, 105] on link "English" at bounding box center [953, 107] width 39 height 19
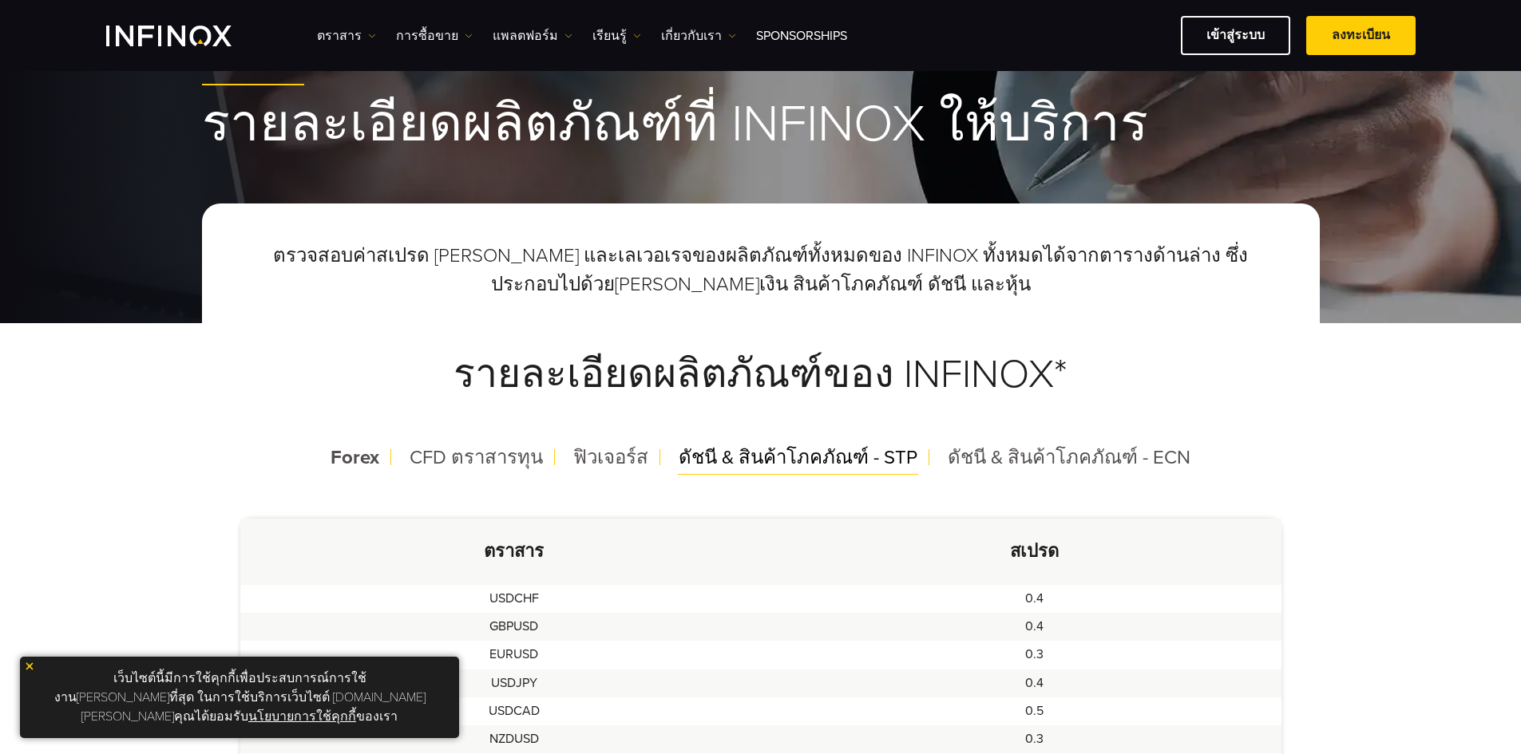
click at [790, 455] on span "ดัชนี & สินค้าโภคภัณฑ์ - STP" at bounding box center [798, 457] width 239 height 23
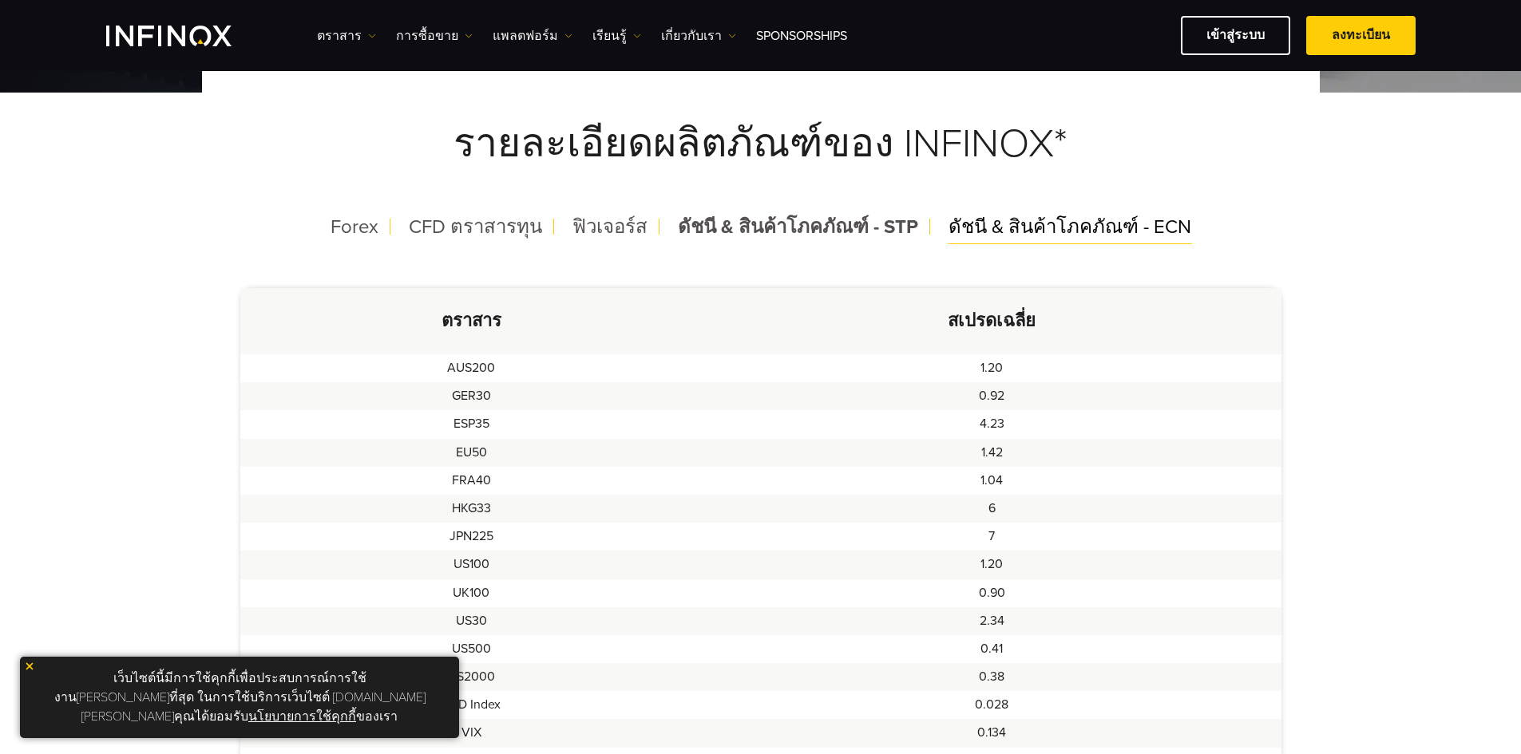
scroll to position [342, 0]
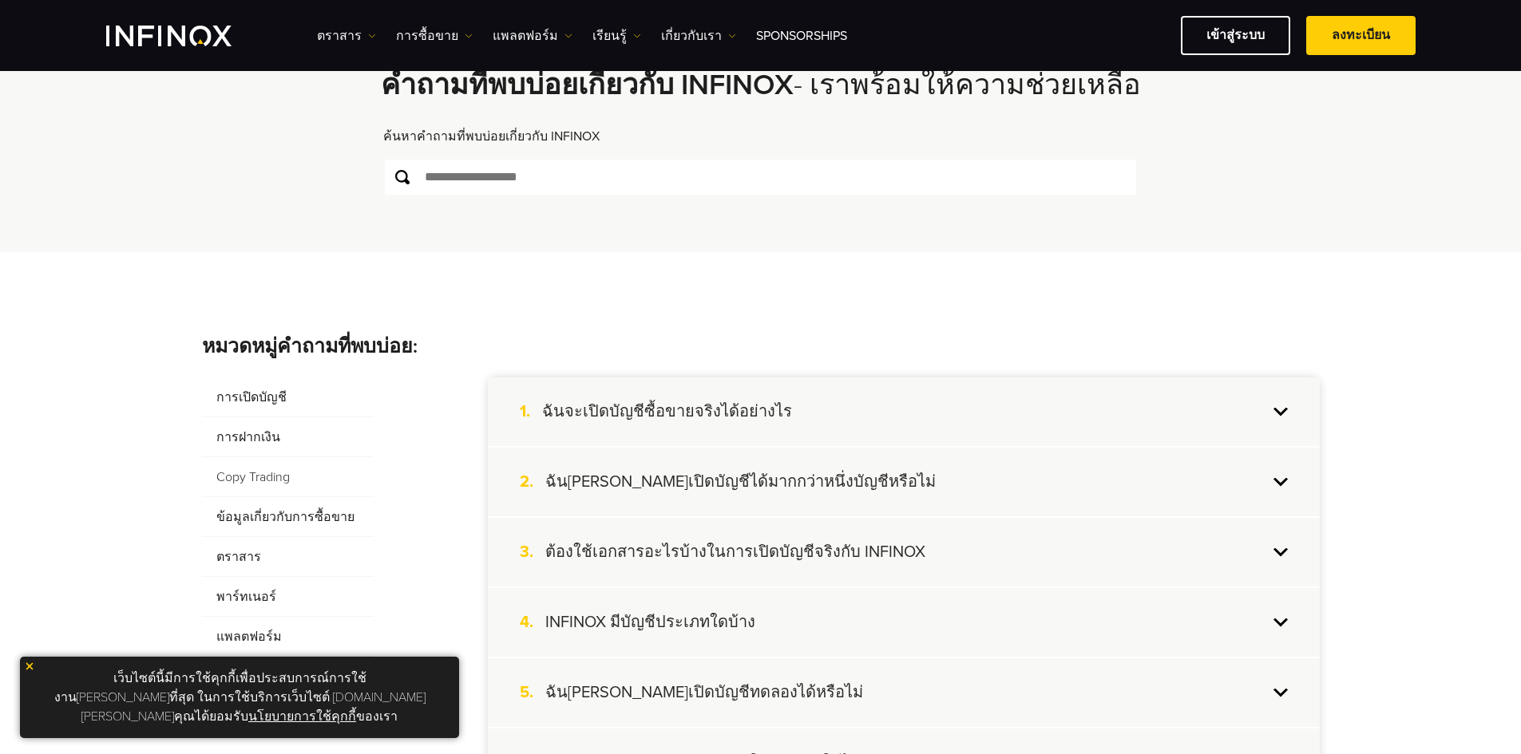
scroll to position [319, 0]
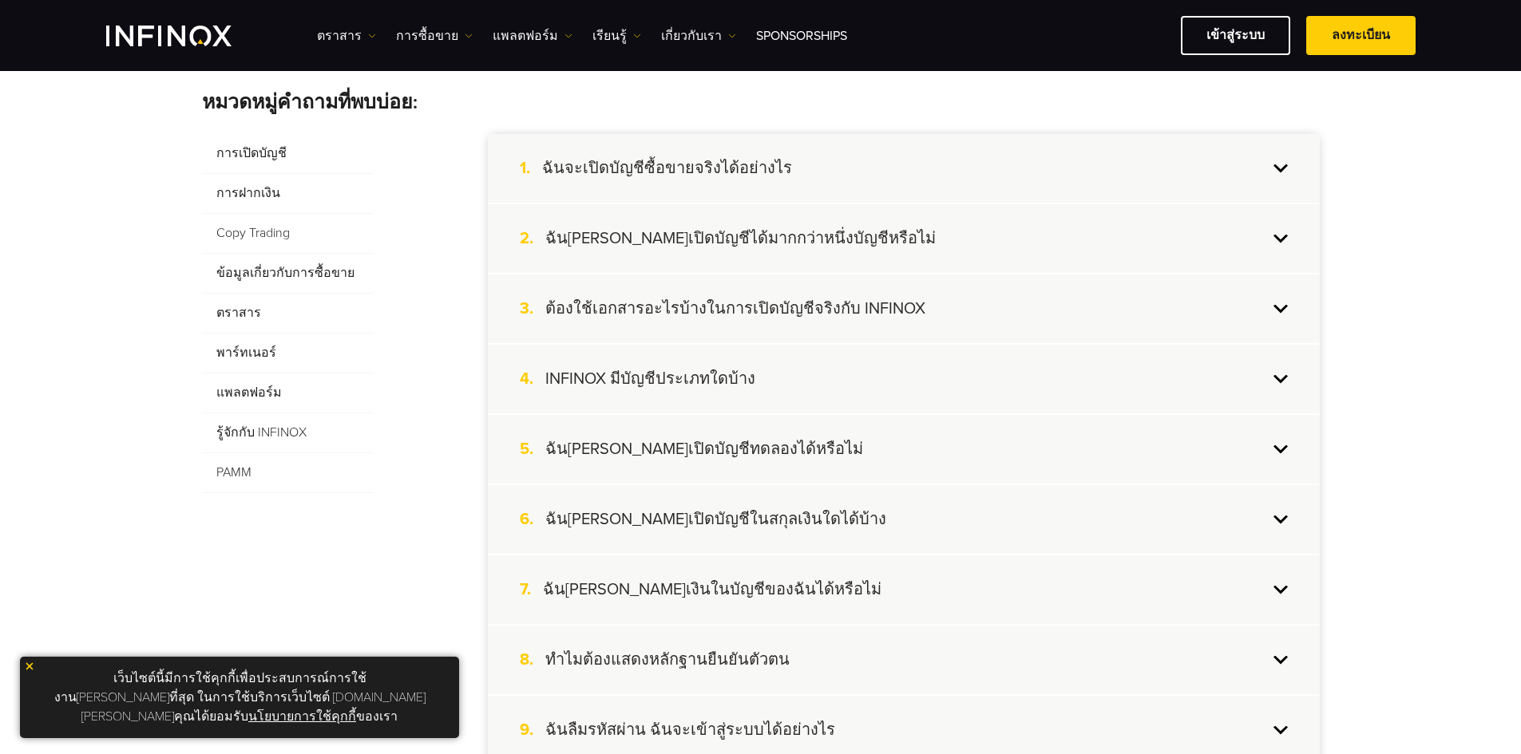
click at [740, 251] on div "2. ฉันสามารถเปิดบัญชีได้มากกว่าหนึ่งบัญชีหรือไม่" at bounding box center [904, 238] width 832 height 69
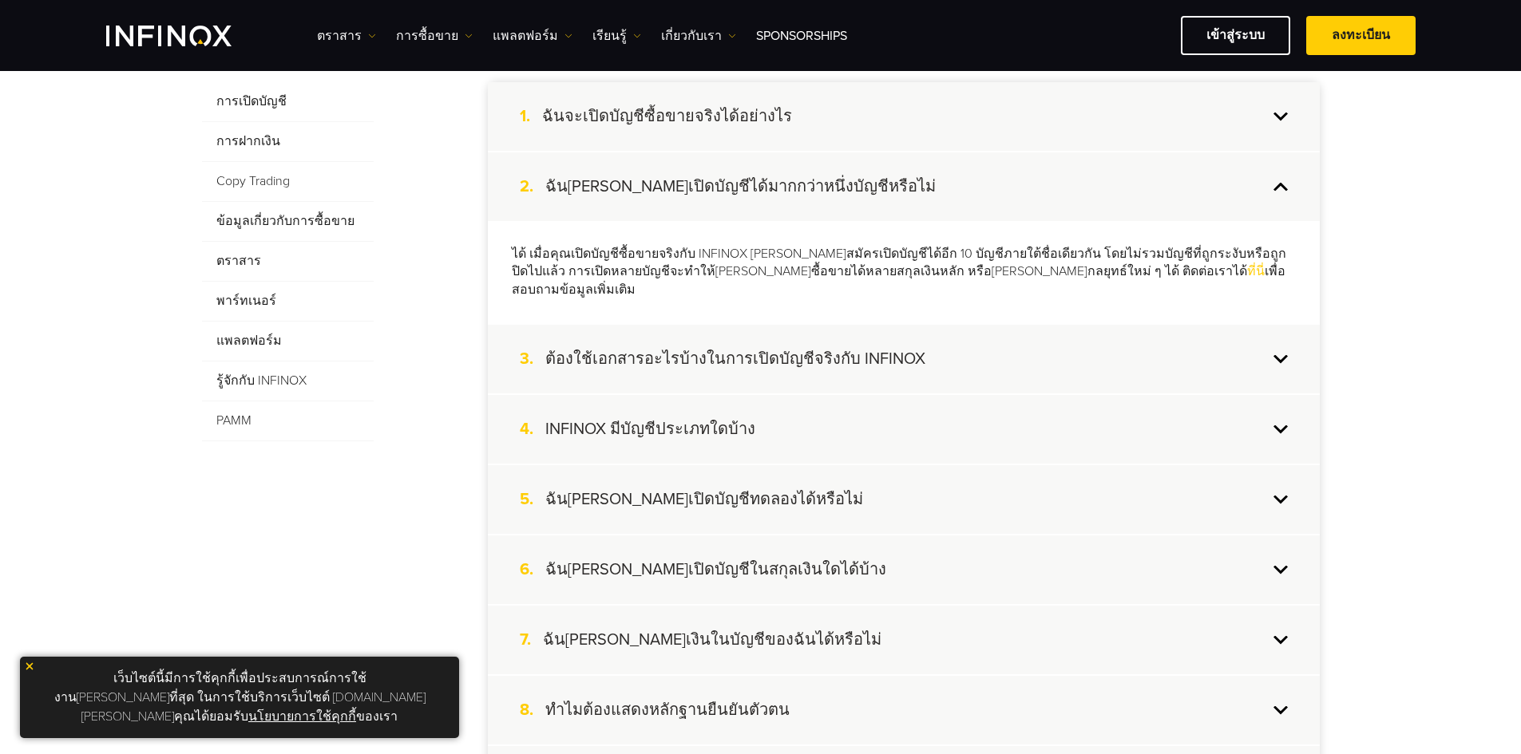
scroll to position [399, 0]
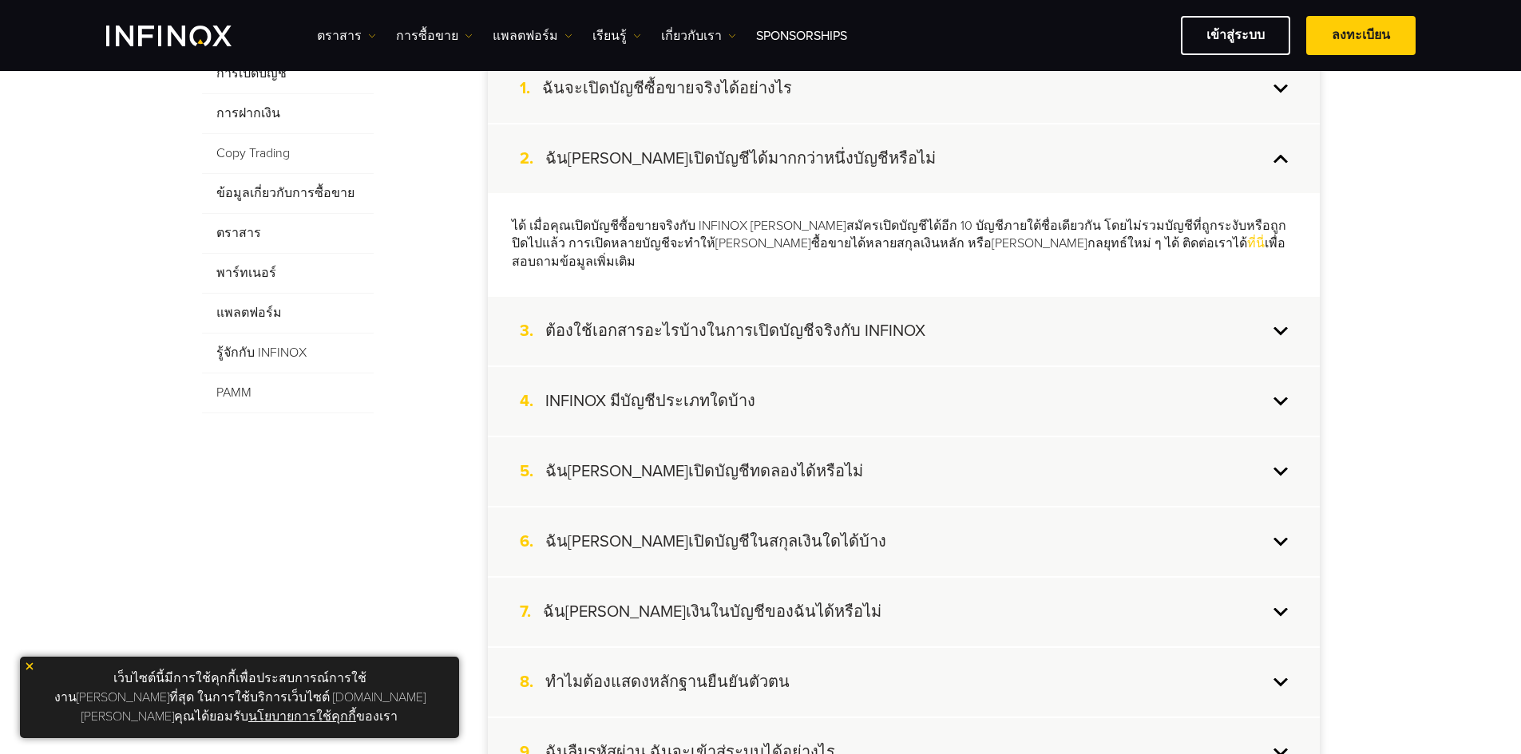
click at [853, 321] on h4 "ต้องใช้เอกสารอะไรบ้างในการเปิดบัญชีจริงกับ INFINOX" at bounding box center [735, 331] width 380 height 21
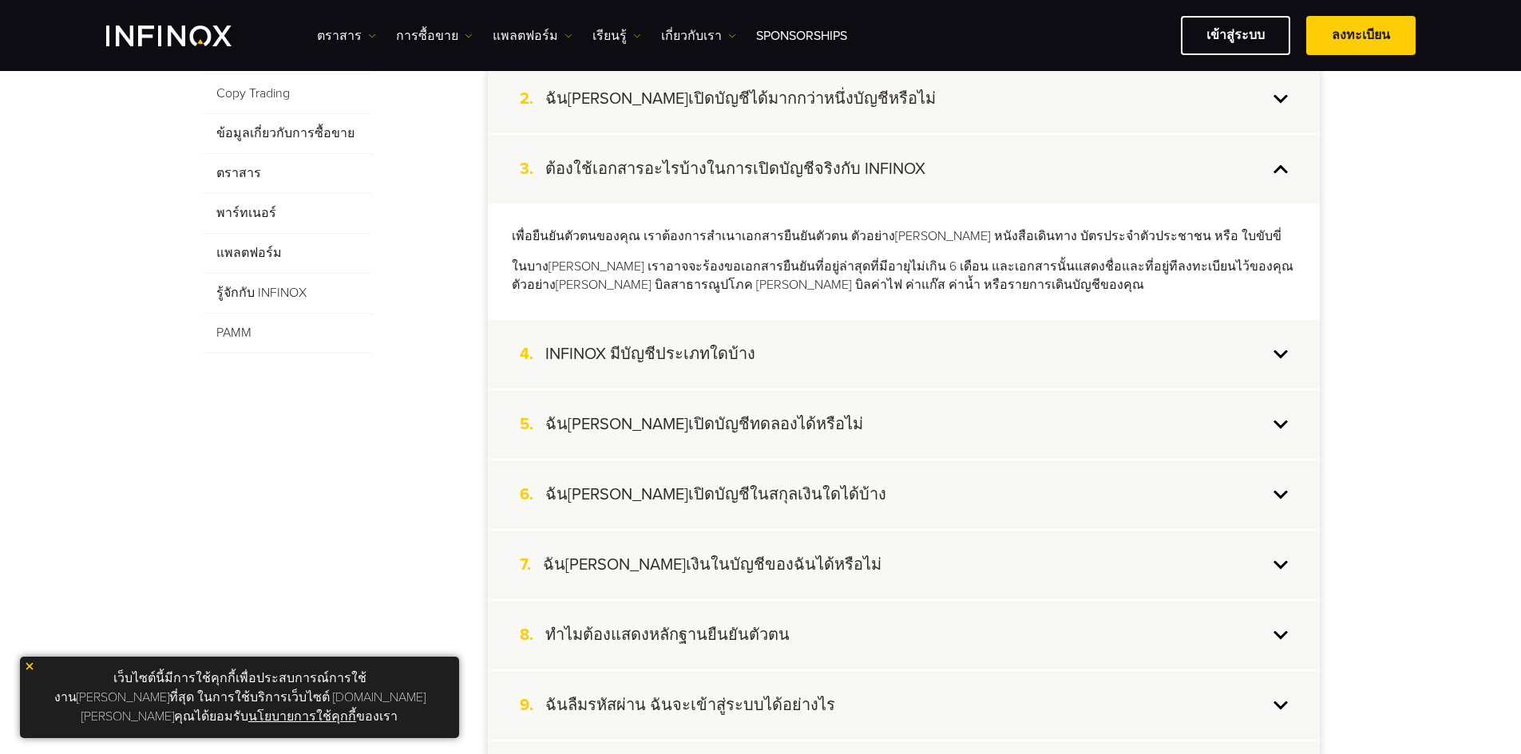
scroll to position [559, 0]
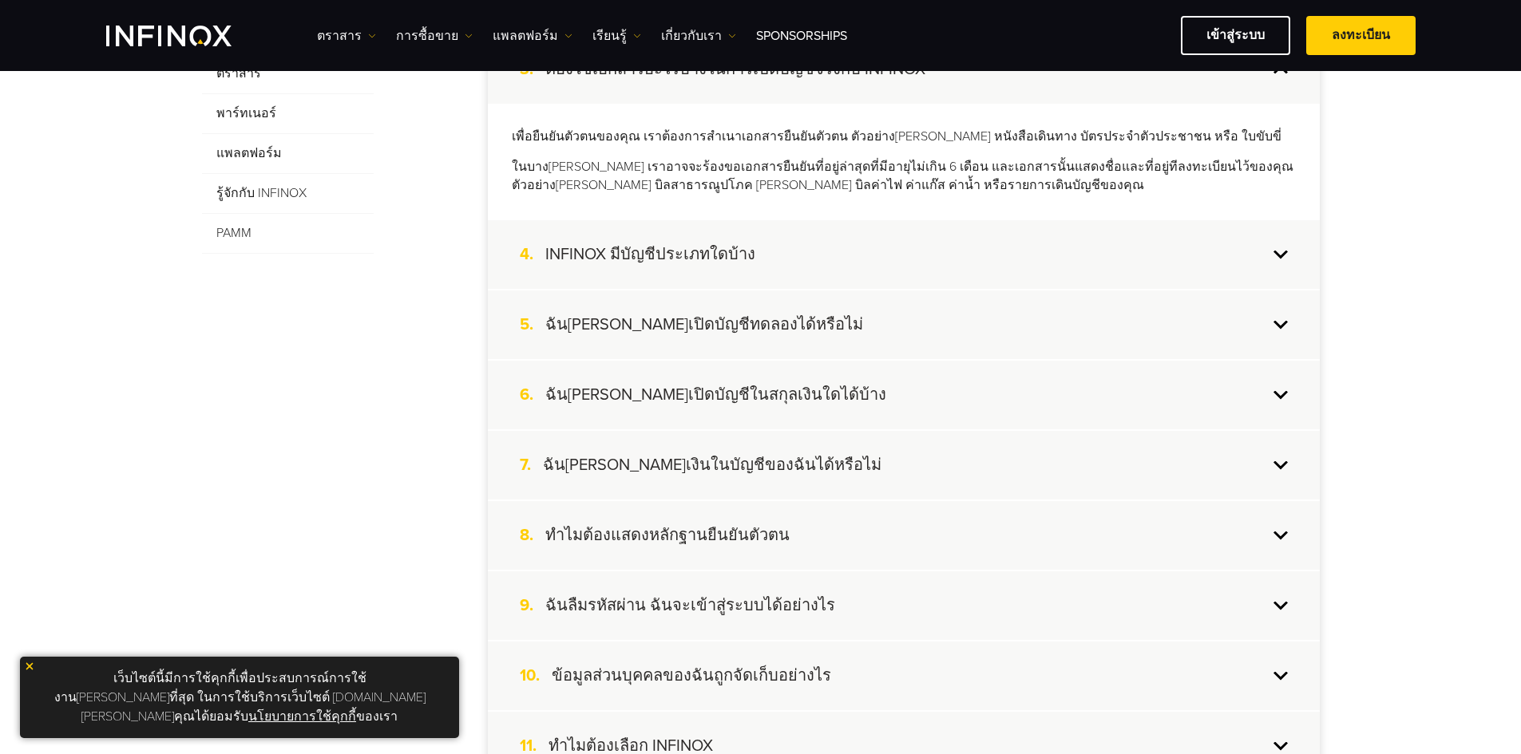
click at [774, 266] on div "4. INFINOX มีบัญชีประเภทใดบ้าง" at bounding box center [904, 254] width 832 height 69
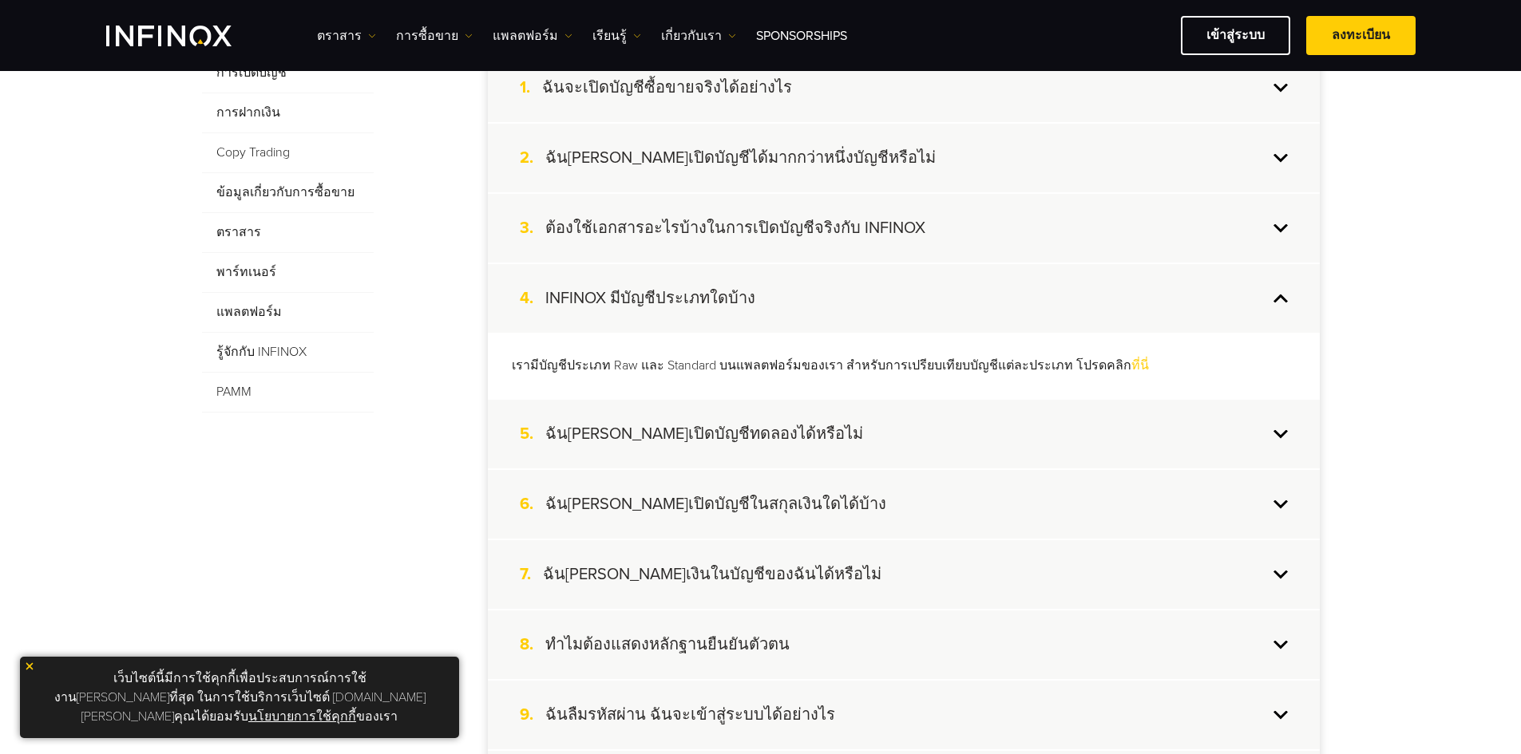
scroll to position [399, 0]
click at [958, 415] on div "5. ฉันสามารถเปิดบัญชีทดลองได้หรือไม่" at bounding box center [904, 435] width 832 height 69
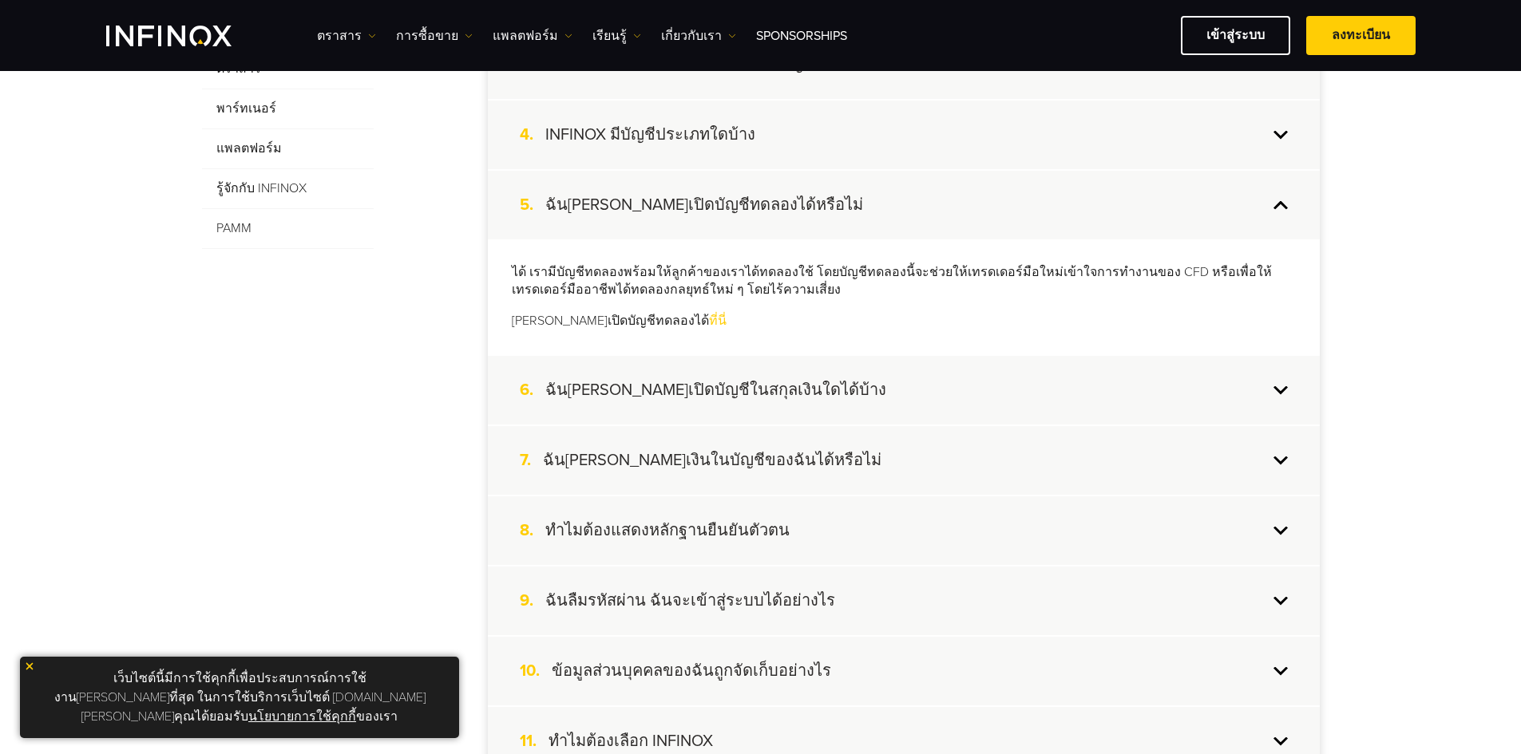
scroll to position [639, 0]
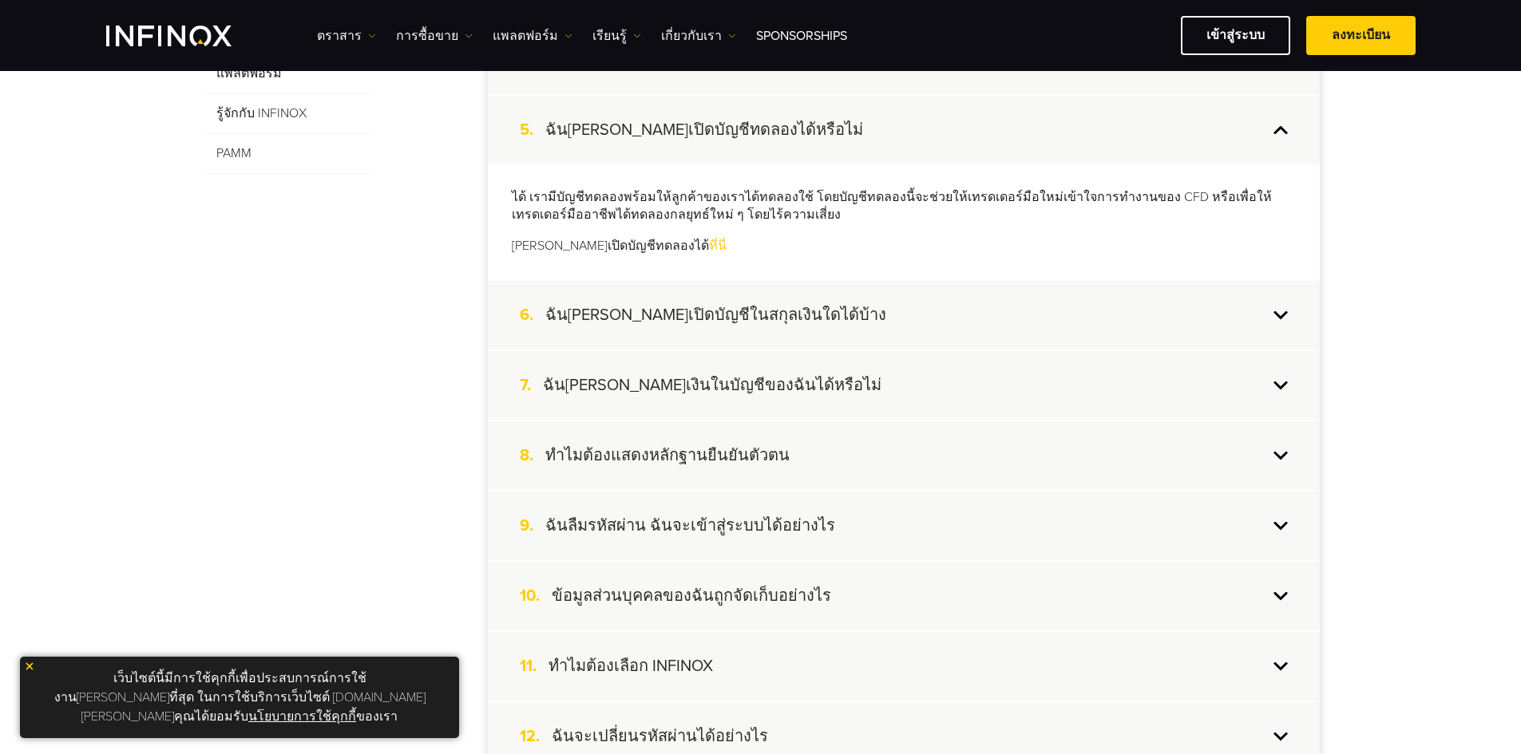
click at [818, 313] on div "6. ฉันสามารถเปิดบัญชีในสกุลเงินใดได้บ้าง" at bounding box center [904, 315] width 832 height 69
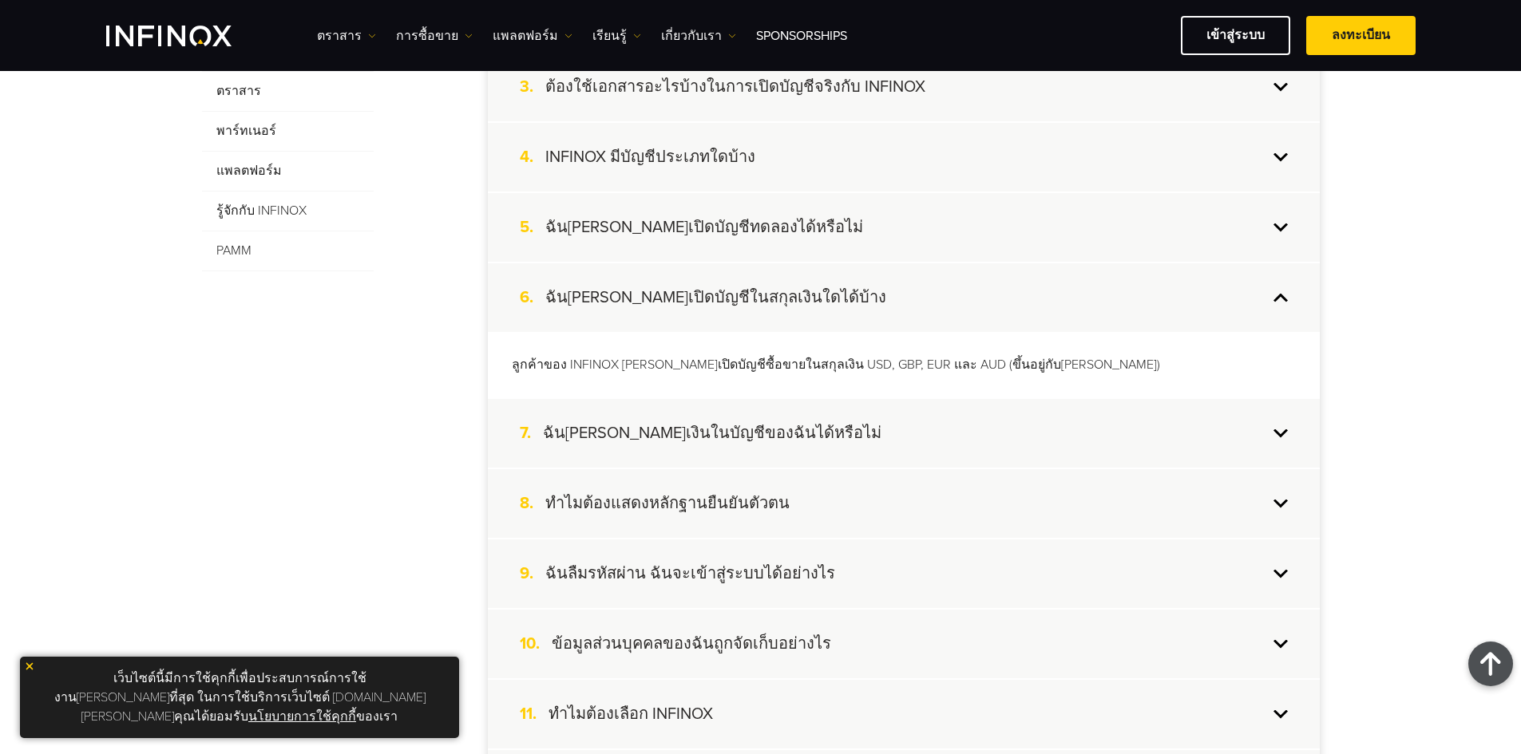
scroll to position [479, 0]
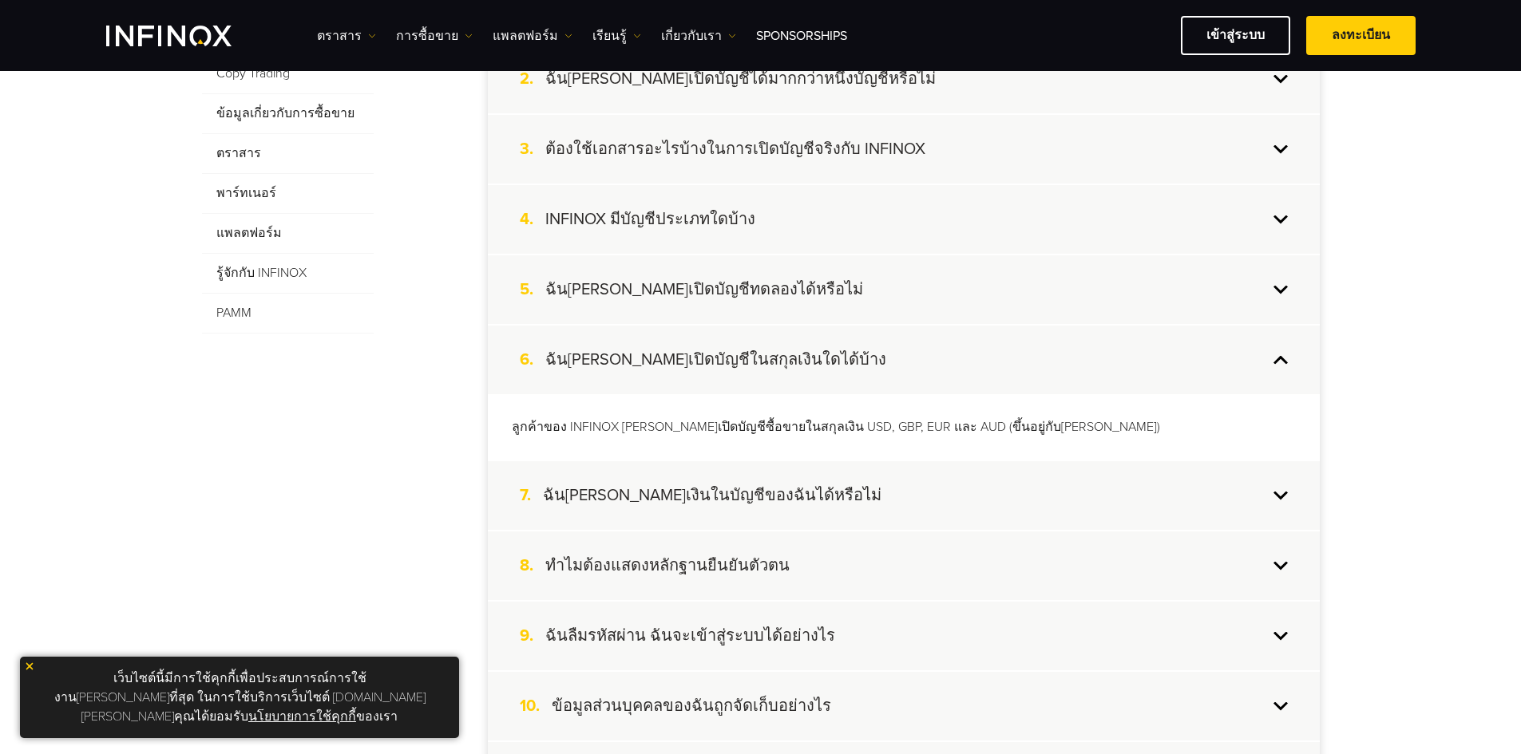
click at [857, 494] on h4 "ฉันสามารถเปลี่ยนสกุลเงินในบัญชีของฉันได้หรือไม่" at bounding box center [712, 495] width 338 height 21
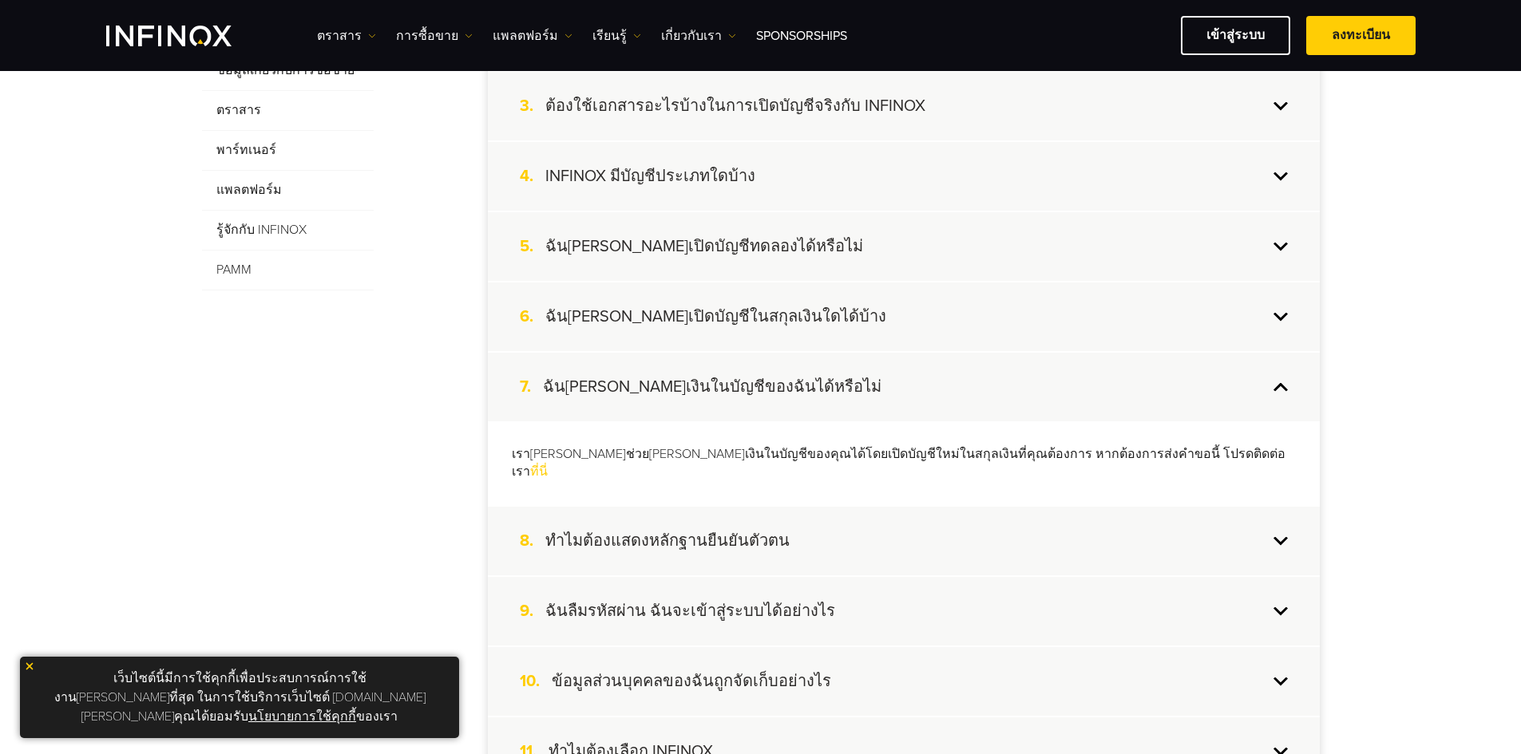
scroll to position [559, 0]
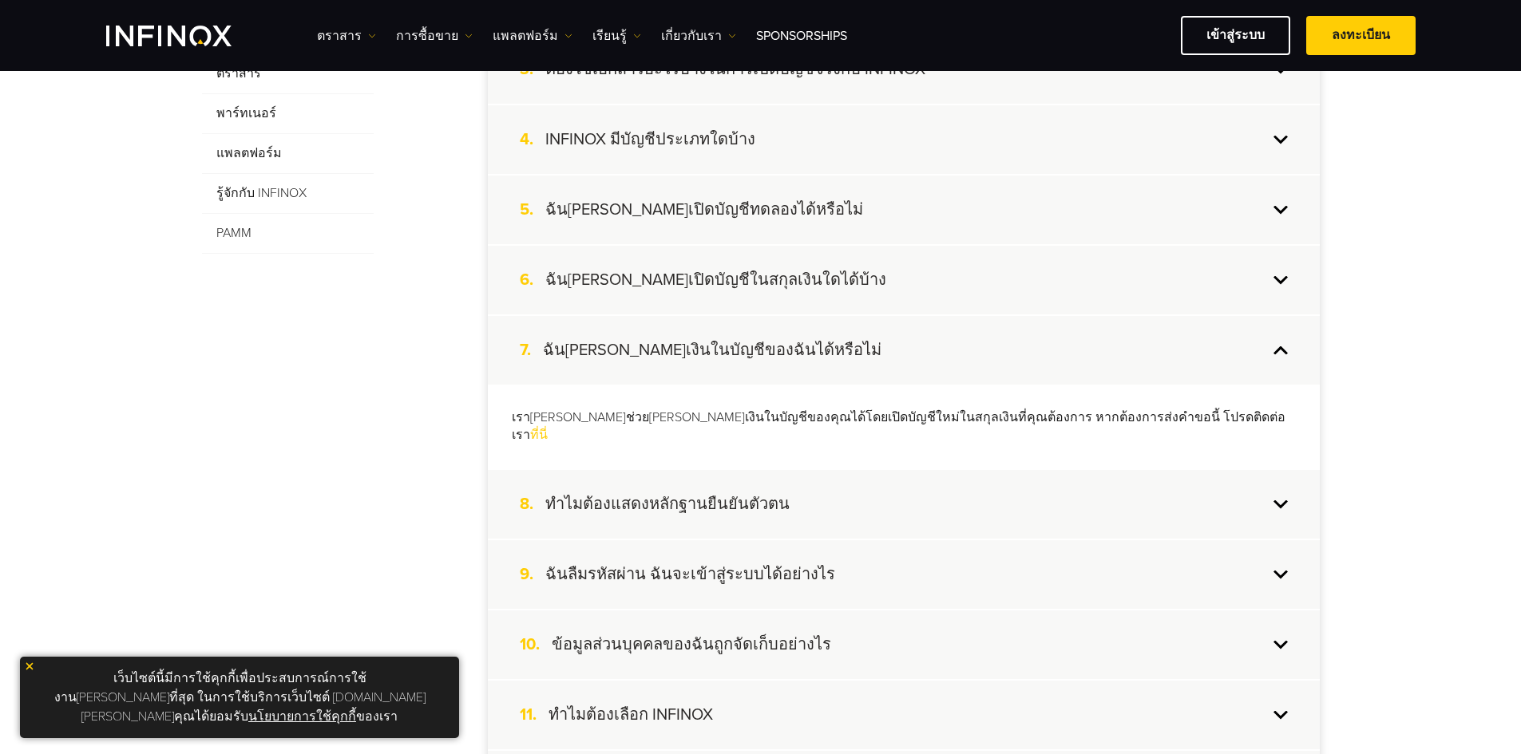
click at [888, 487] on div "8. ทำไมต้องแสดงหลักฐานยืนยันตัวตน" at bounding box center [904, 504] width 832 height 69
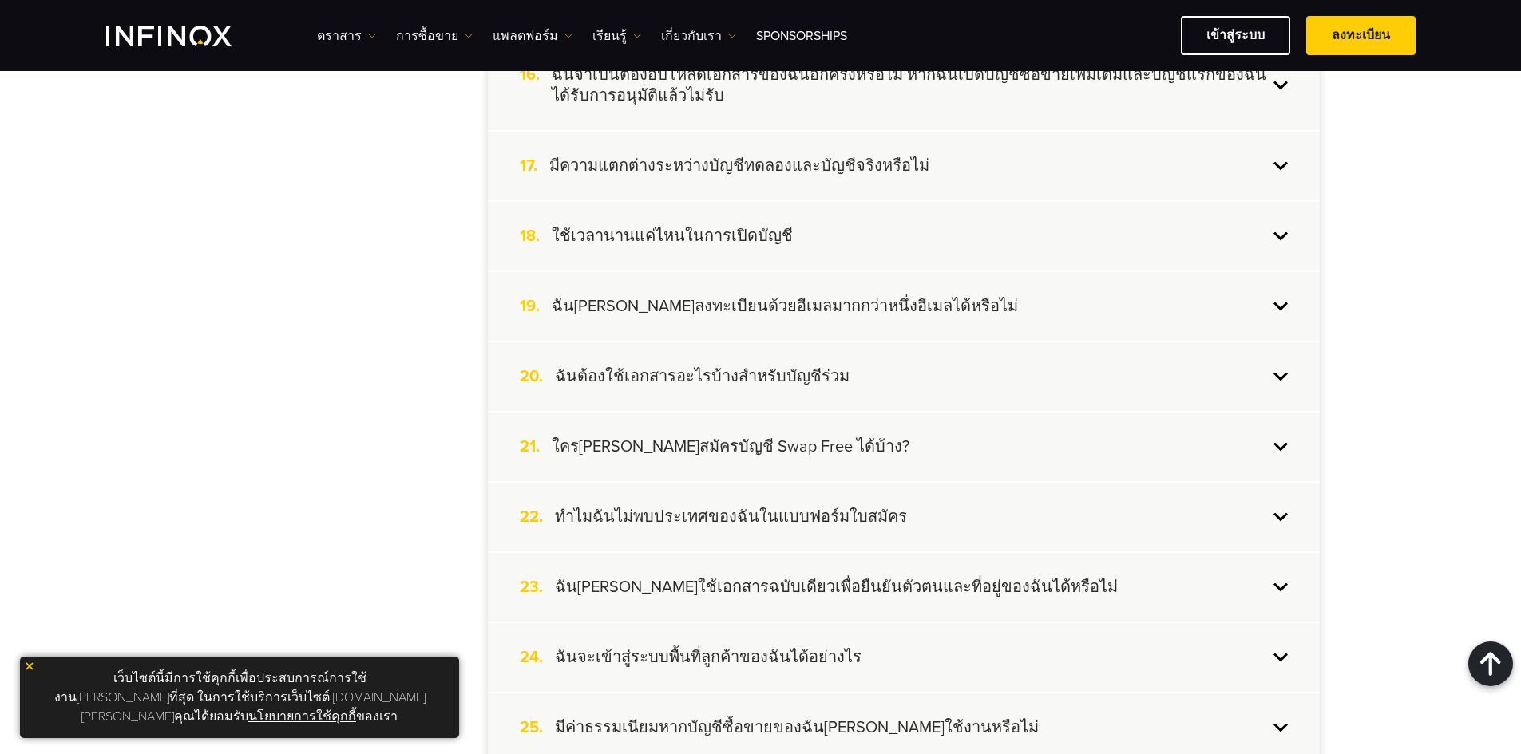
scroll to position [1597, 0]
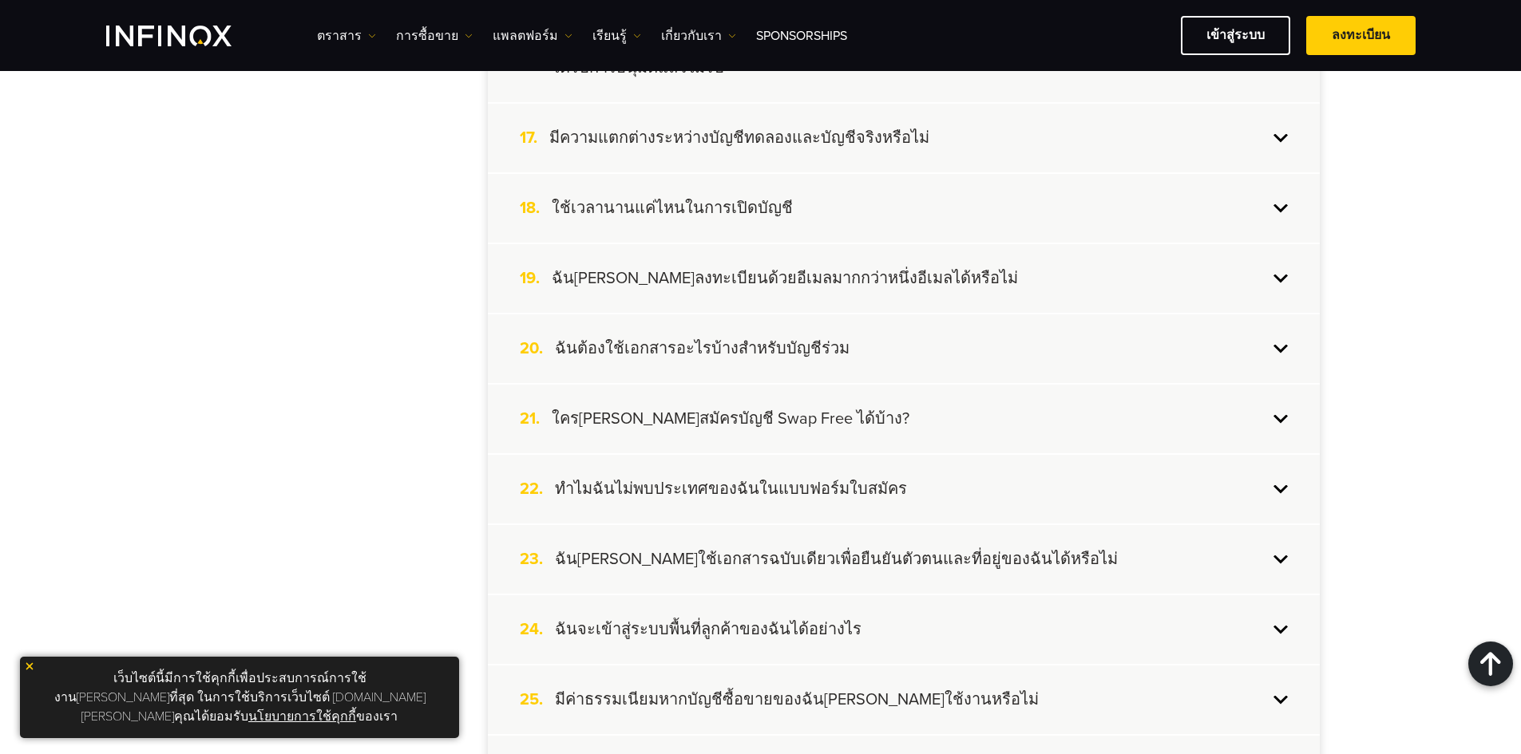
click at [666, 421] on div "21. ใครสามารถสมัครบัญชี Swap Free ได้บ้าง?" at bounding box center [904, 419] width 832 height 69
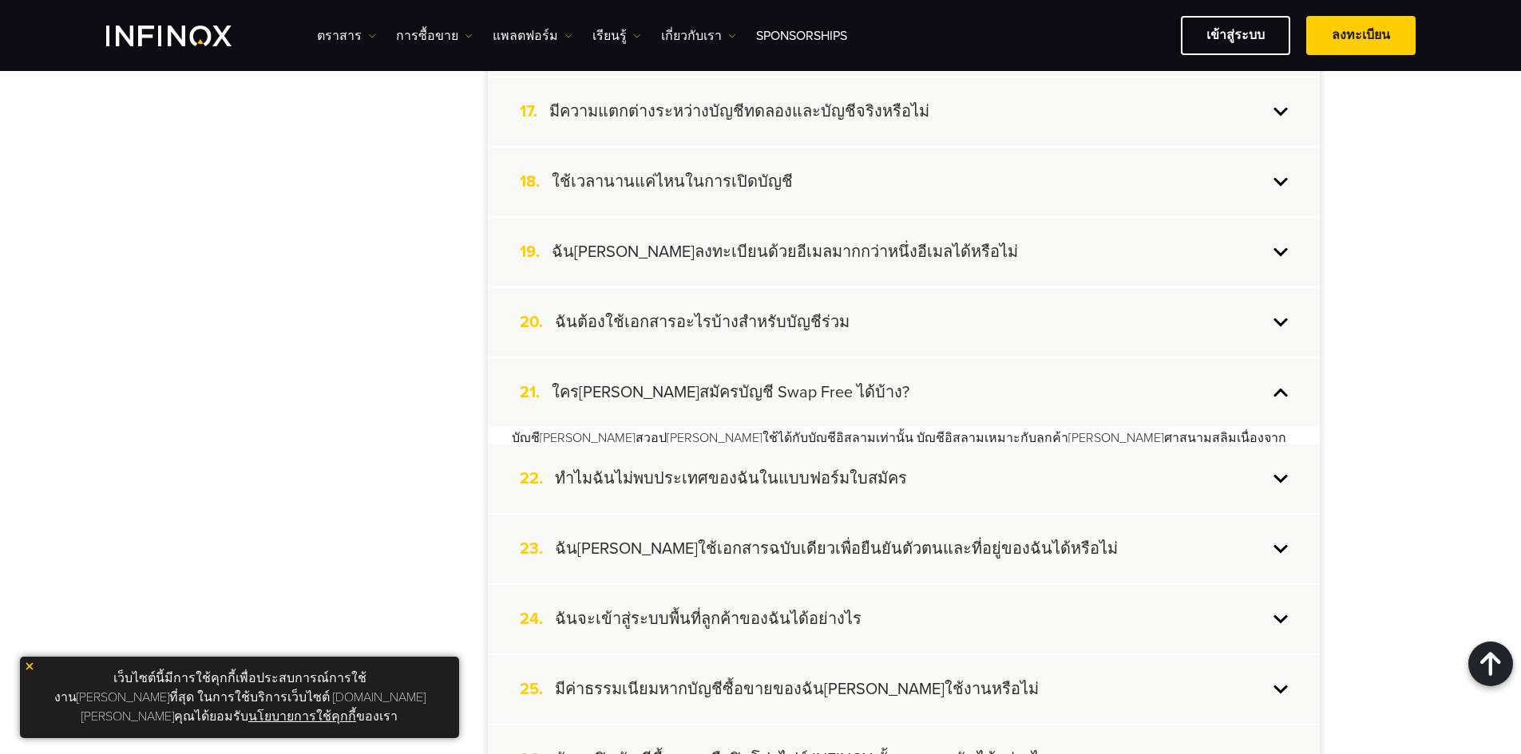
scroll to position [1512, 0]
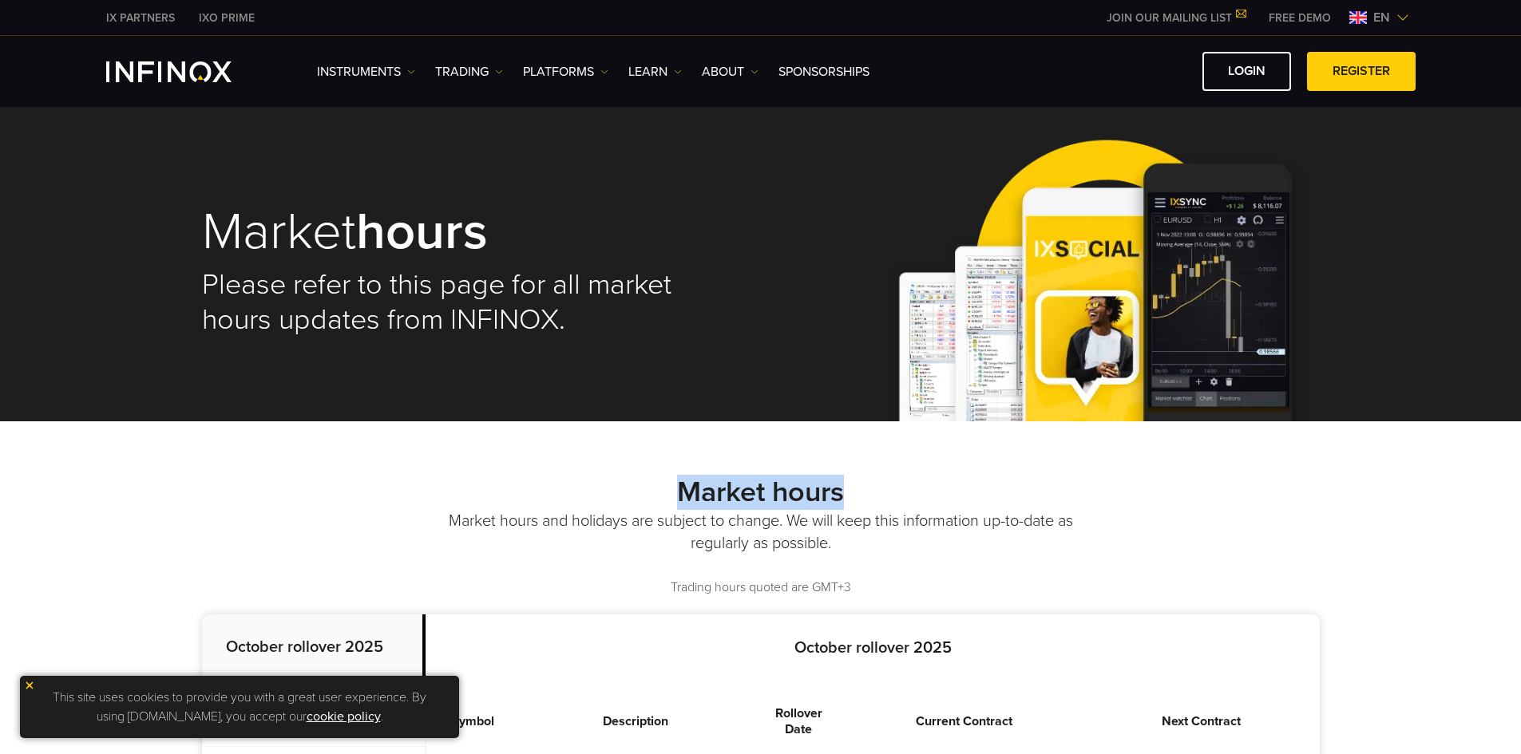
click at [344, 499] on h2 "Market hours" at bounding box center [761, 492] width 1118 height 35
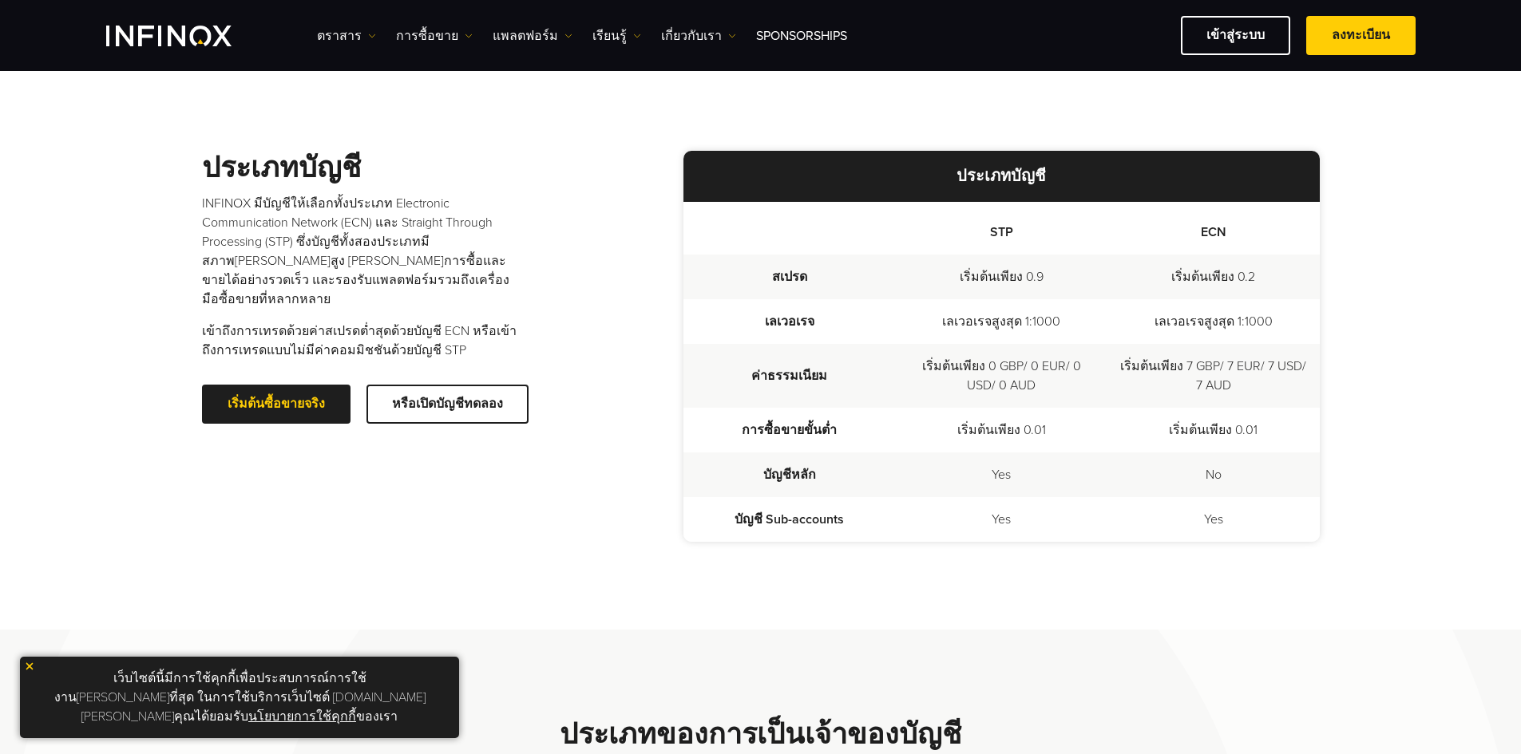
scroll to position [220, 0]
